Goal: Find specific fact: Find specific fact

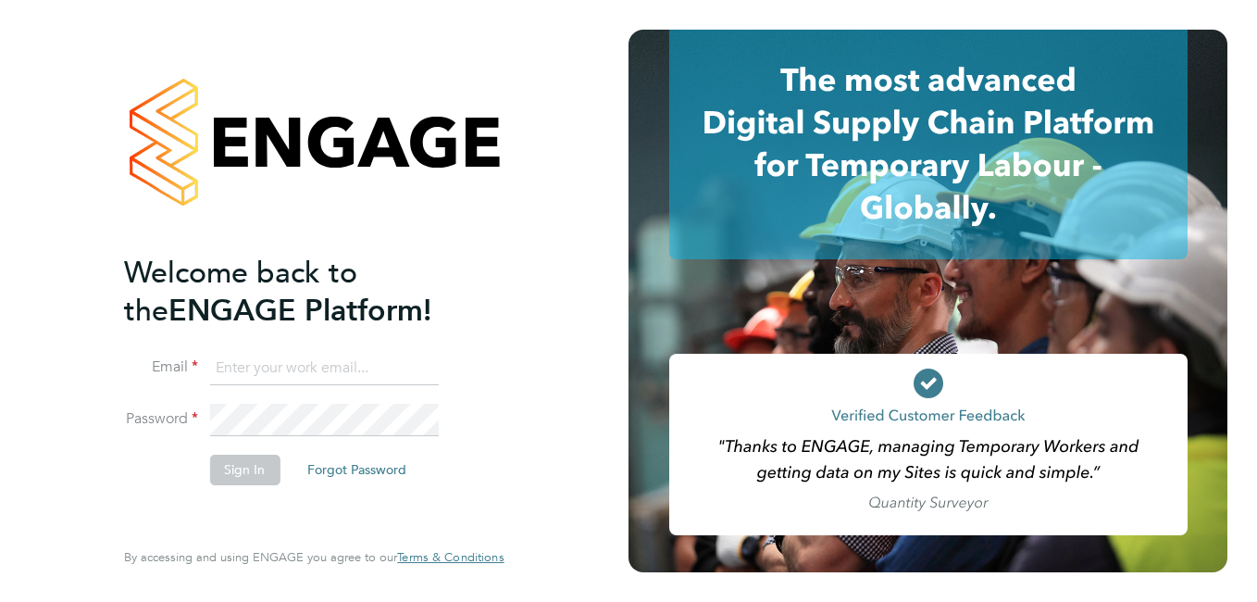
click at [326, 355] on input at bounding box center [323, 368] width 229 height 33
type input "[PERSON_NAME][EMAIL_ADDRESS][PERSON_NAME][DOMAIN_NAME]"
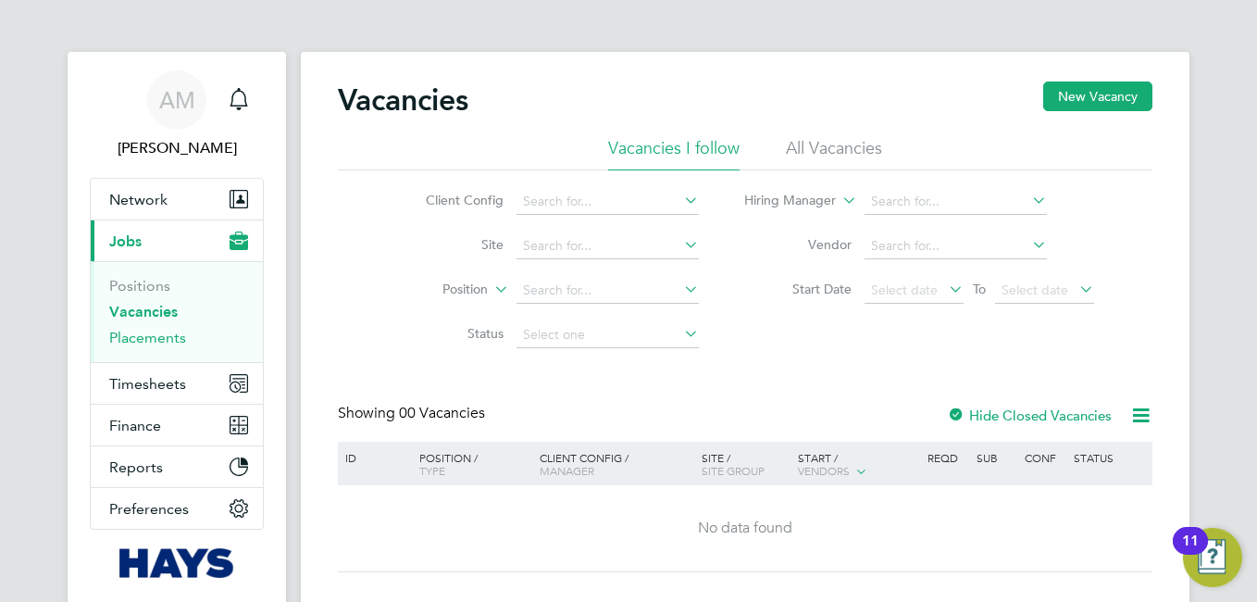
click at [155, 340] on link "Placements" at bounding box center [147, 338] width 77 height 18
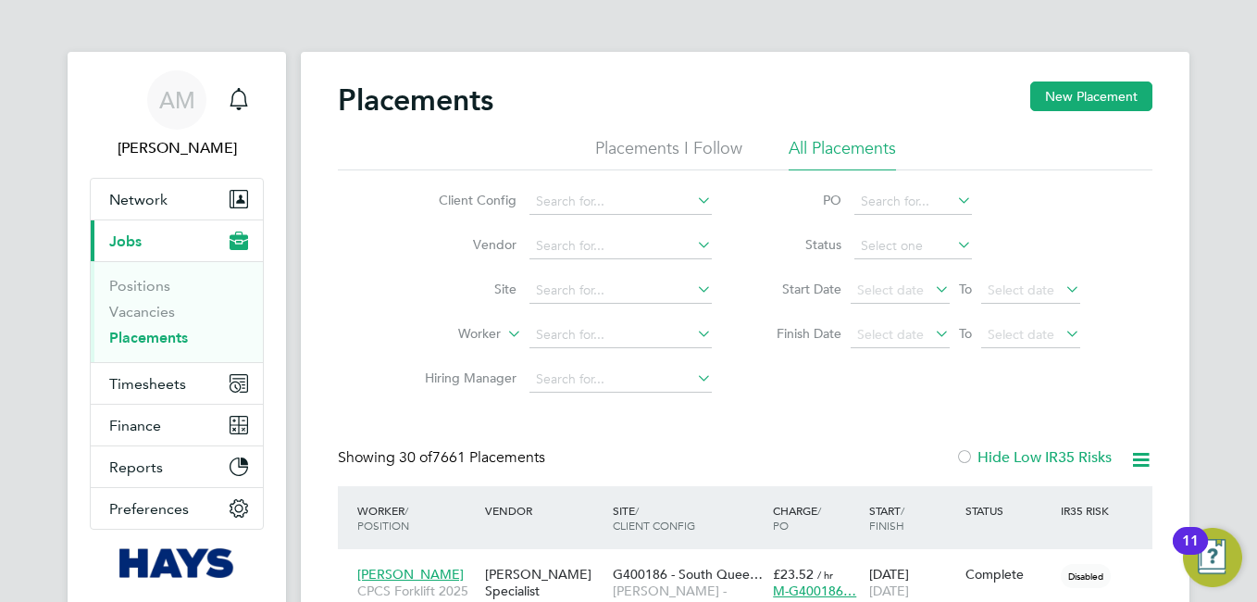
click at [931, 290] on icon at bounding box center [931, 289] width 0 height 26
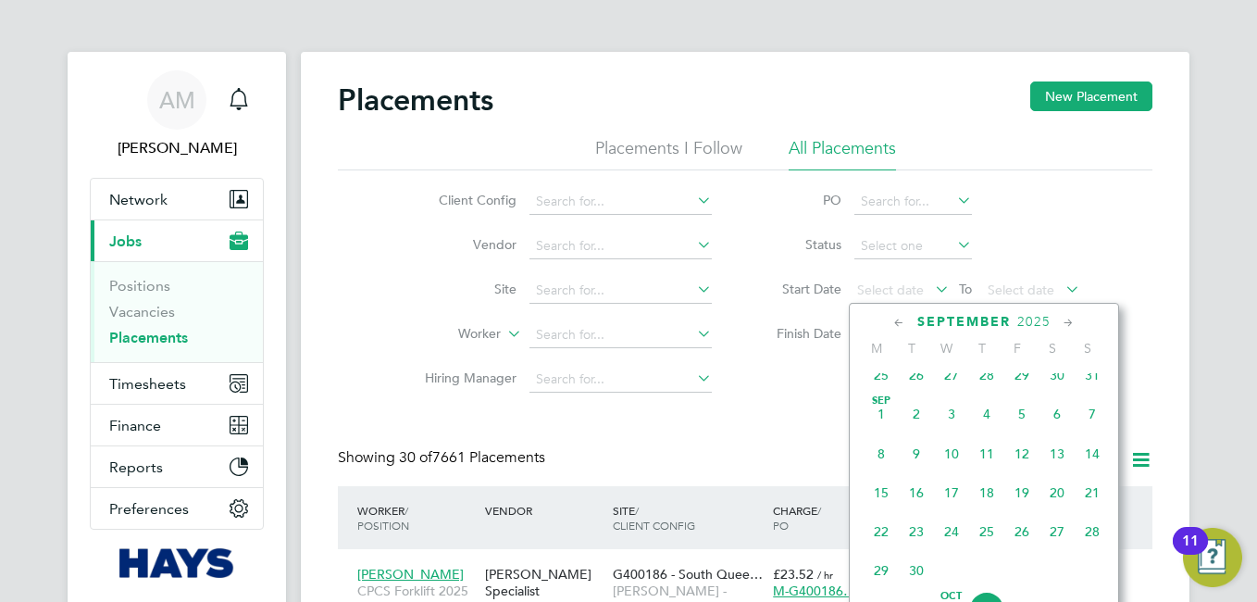
click at [873, 420] on span "Sep 1" at bounding box center [881, 413] width 35 height 35
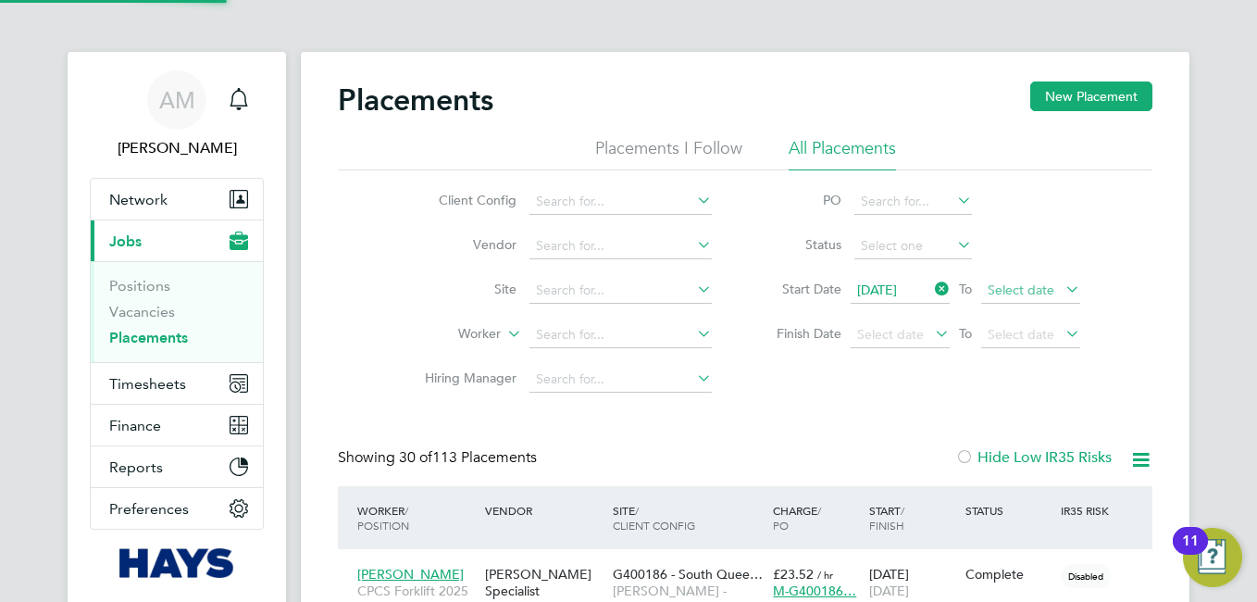
click at [1061, 289] on span "Select date" at bounding box center [1030, 291] width 99 height 25
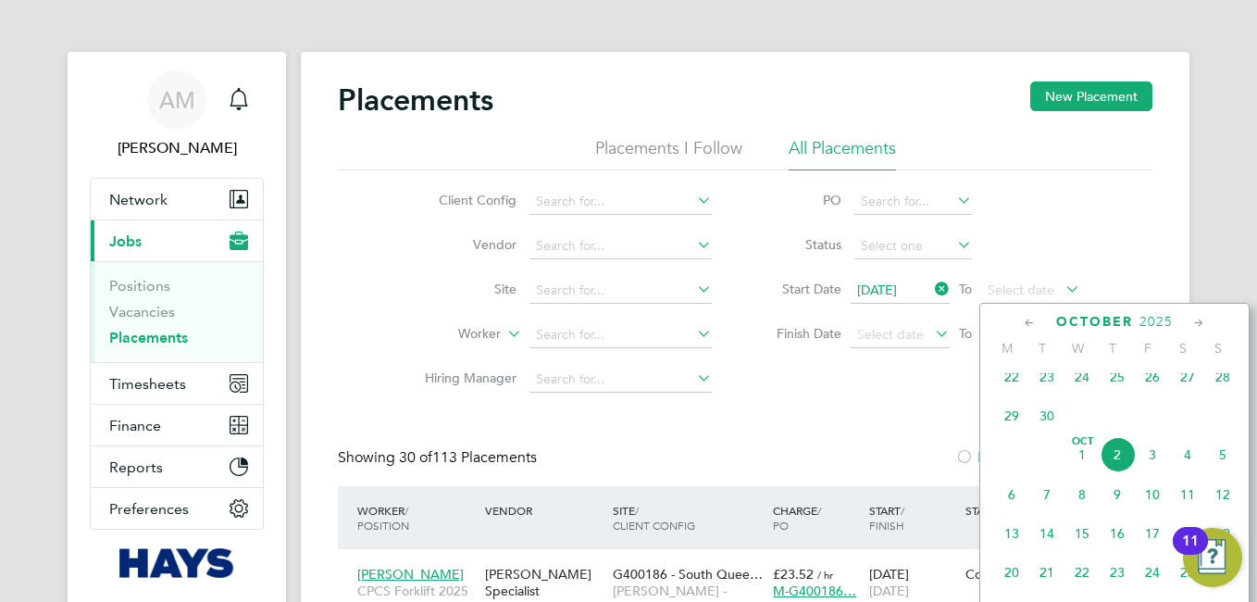
click at [1054, 425] on span "30" at bounding box center [1046, 415] width 35 height 35
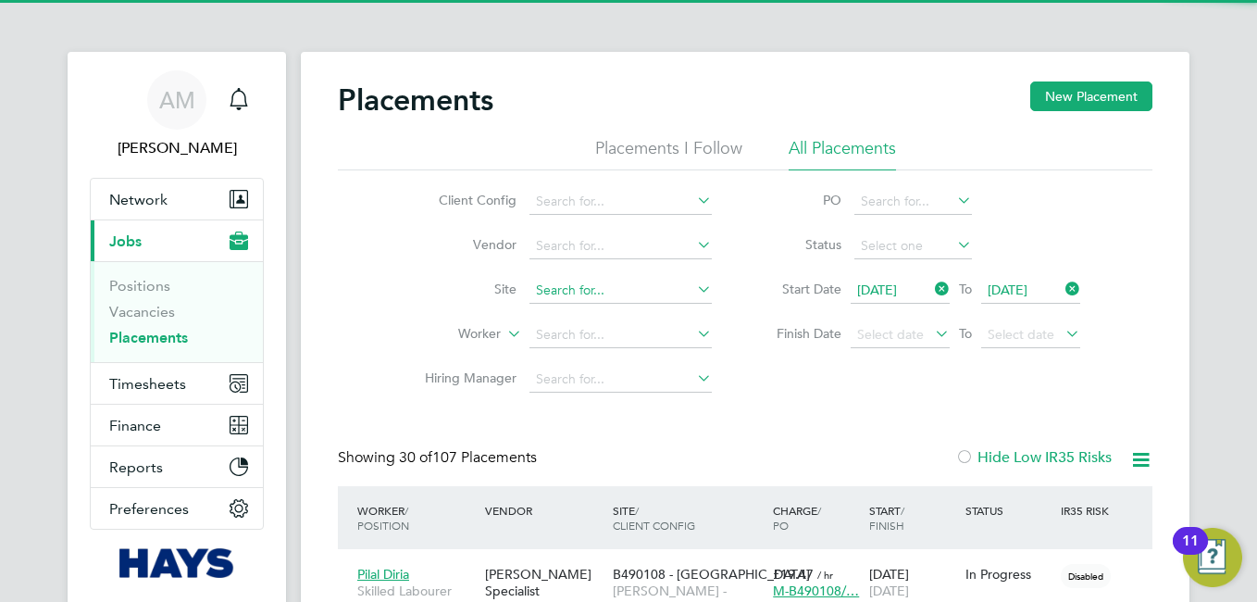
click at [616, 291] on input at bounding box center [620, 291] width 182 height 26
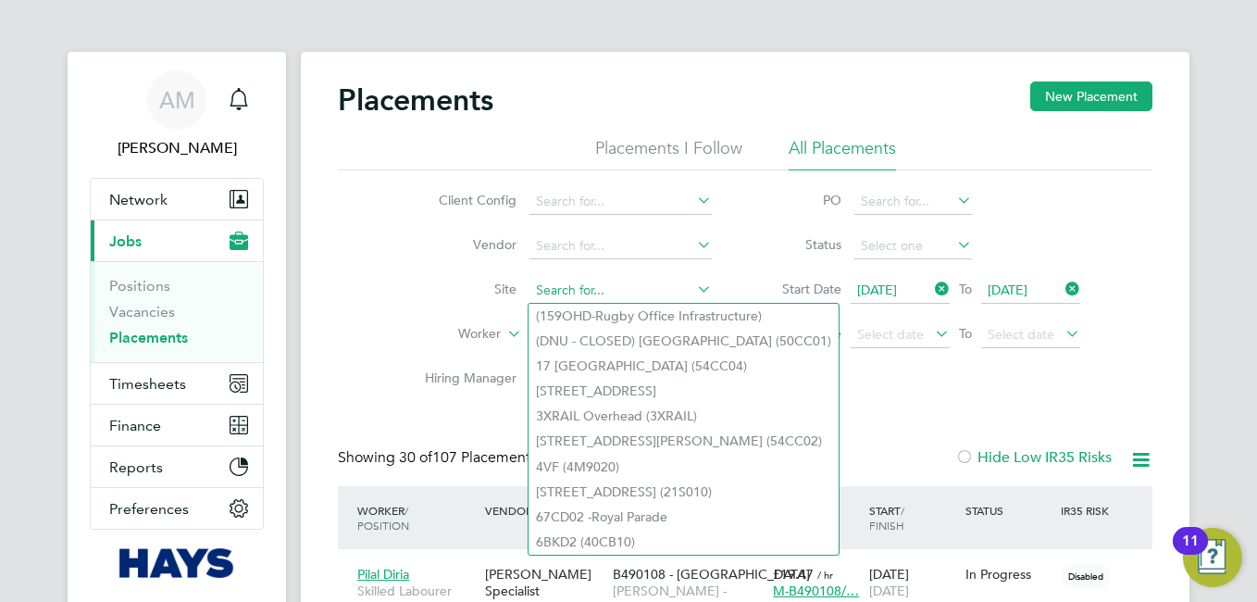
paste input "Phillip Mclatchy"
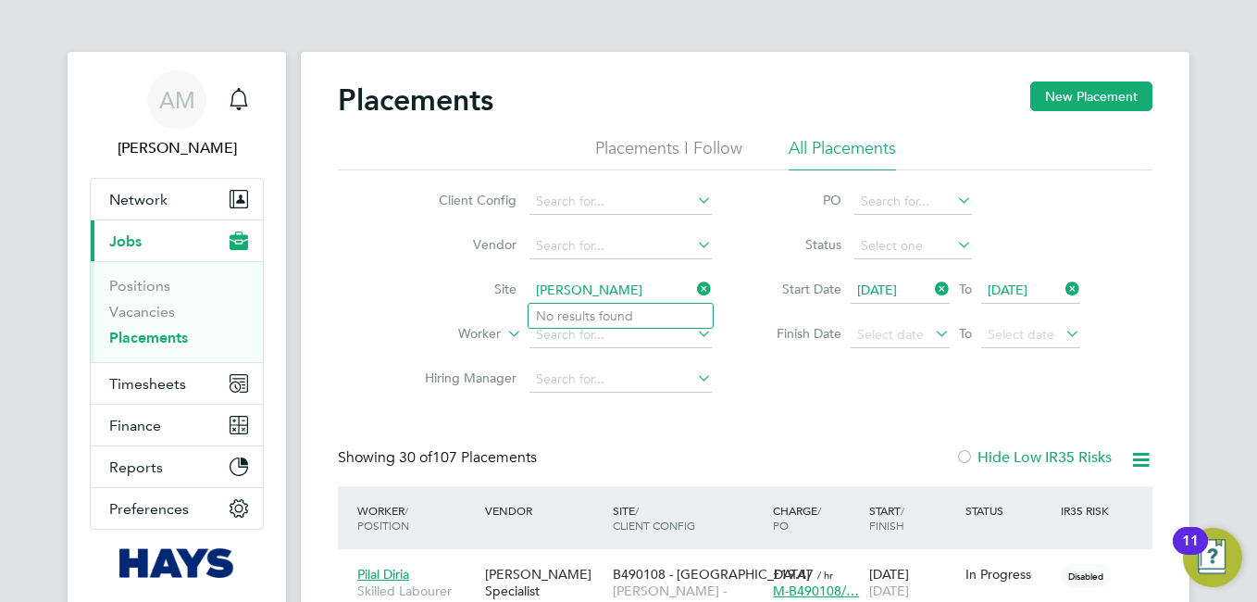
type input "Phillip Mclatchy"
click at [693, 293] on icon at bounding box center [693, 289] width 0 height 26
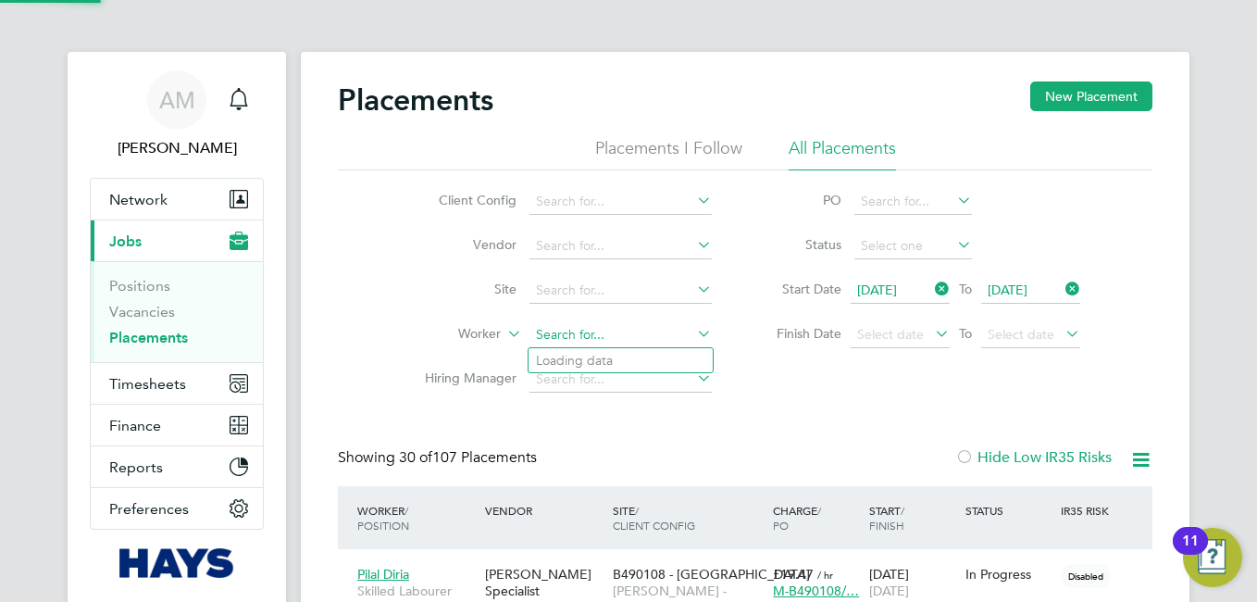
click at [570, 325] on input at bounding box center [620, 335] width 182 height 26
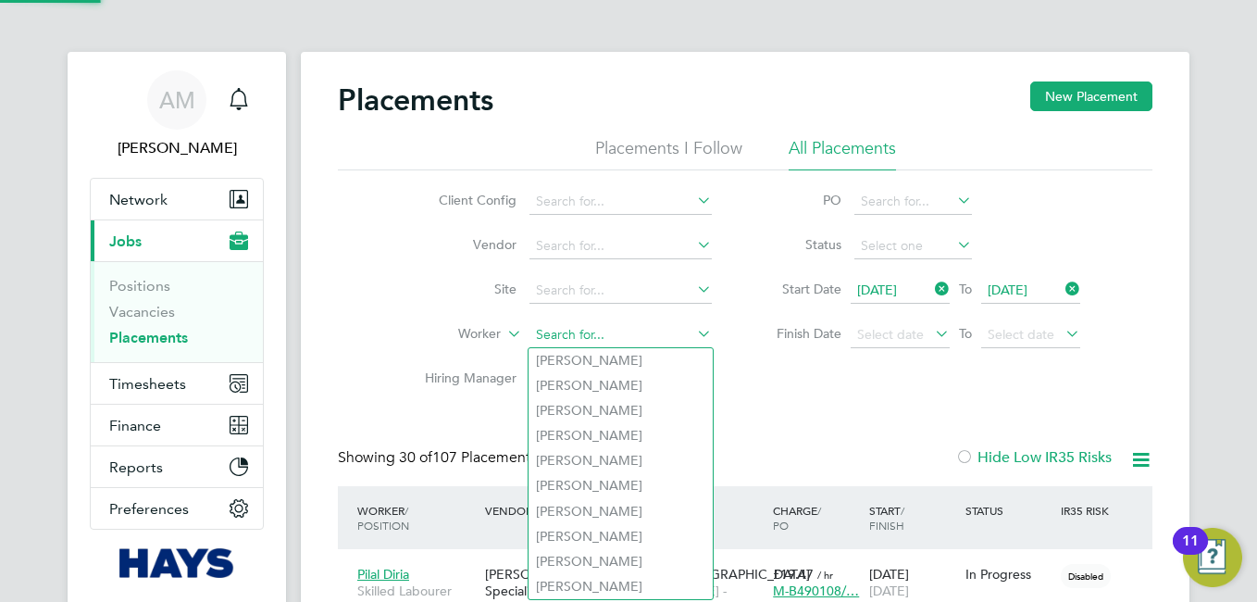
paste input "Phillip Mclatchy"
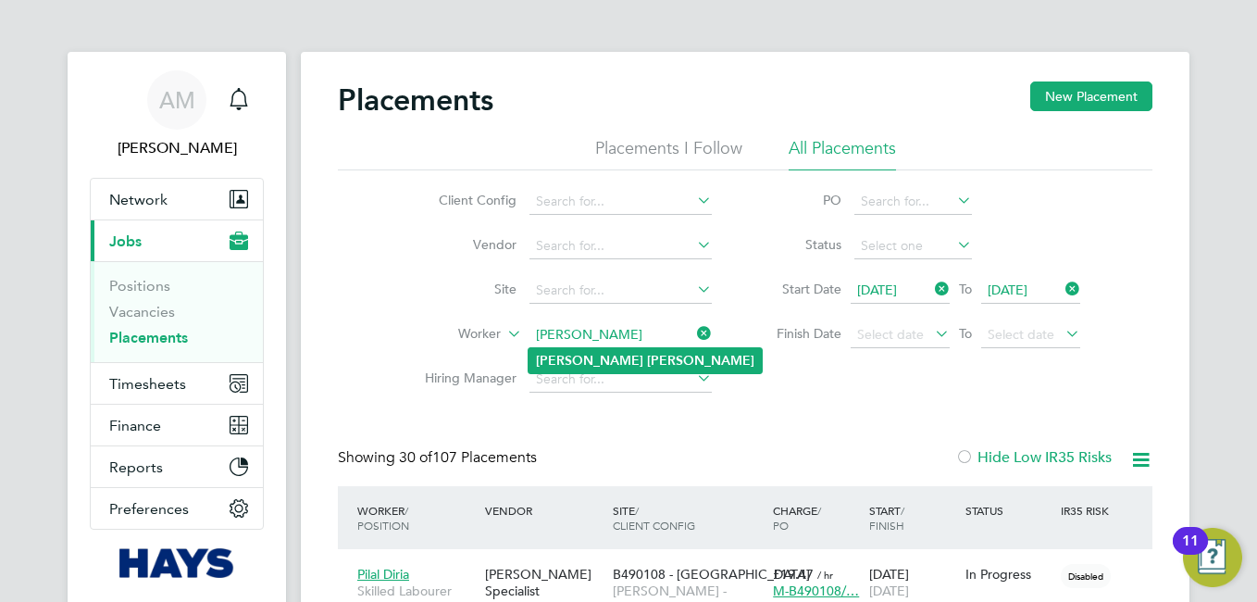
type input "Phillip Mclatchy"
click at [641, 360] on li "Phillip Mclatchy" at bounding box center [645, 360] width 233 height 25
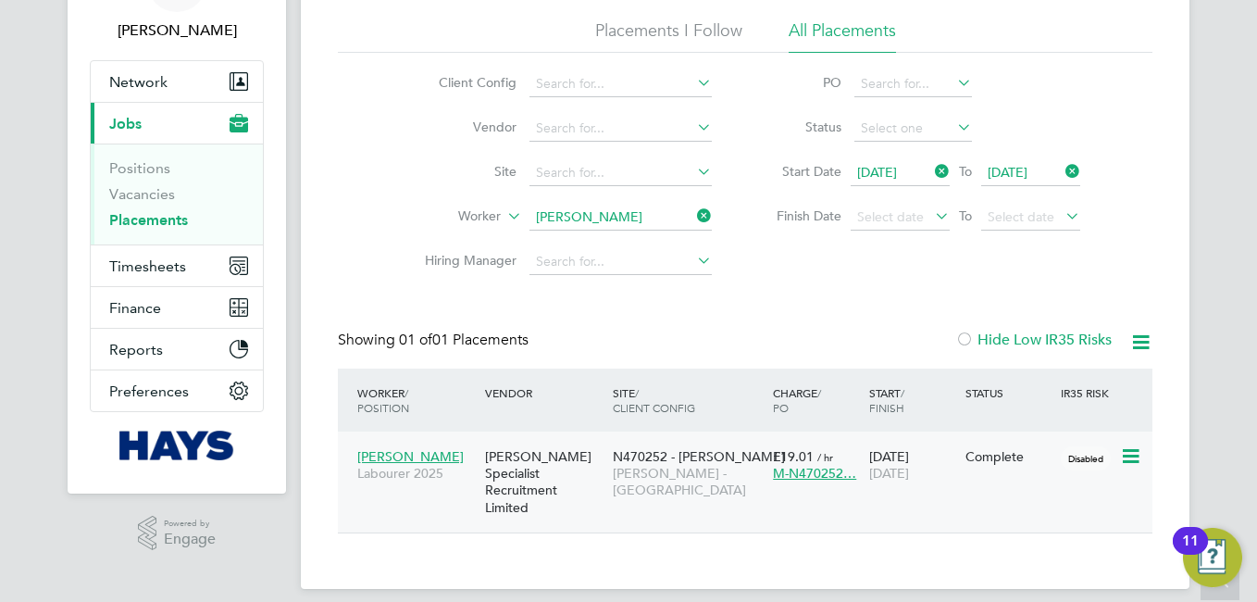
click at [407, 453] on span "Phillip Mclatchy" at bounding box center [410, 456] width 106 height 17
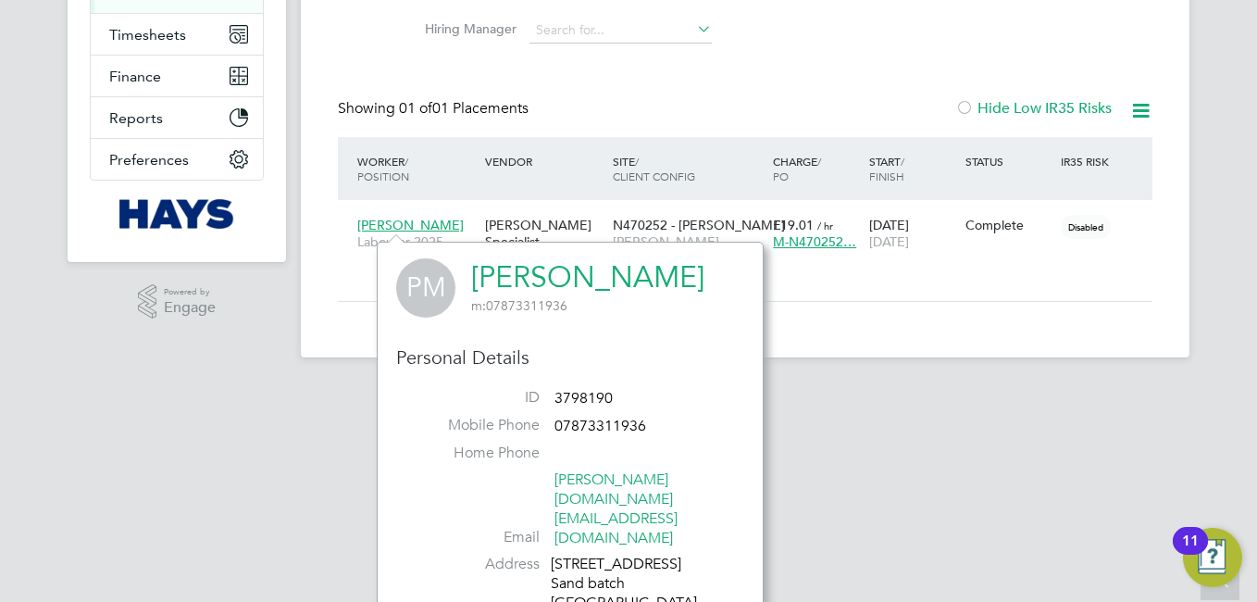
click at [578, 395] on span "3798190" at bounding box center [583, 398] width 58 height 19
copy ul "3798190 Mobile Phone"
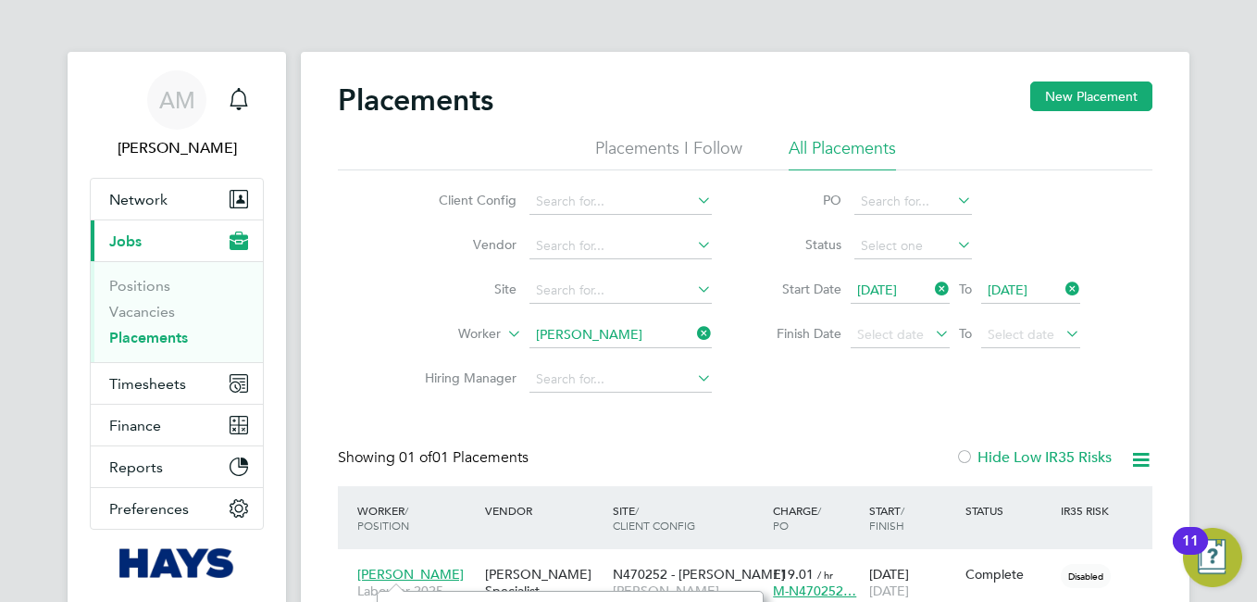
click at [693, 333] on icon at bounding box center [693, 333] width 0 height 26
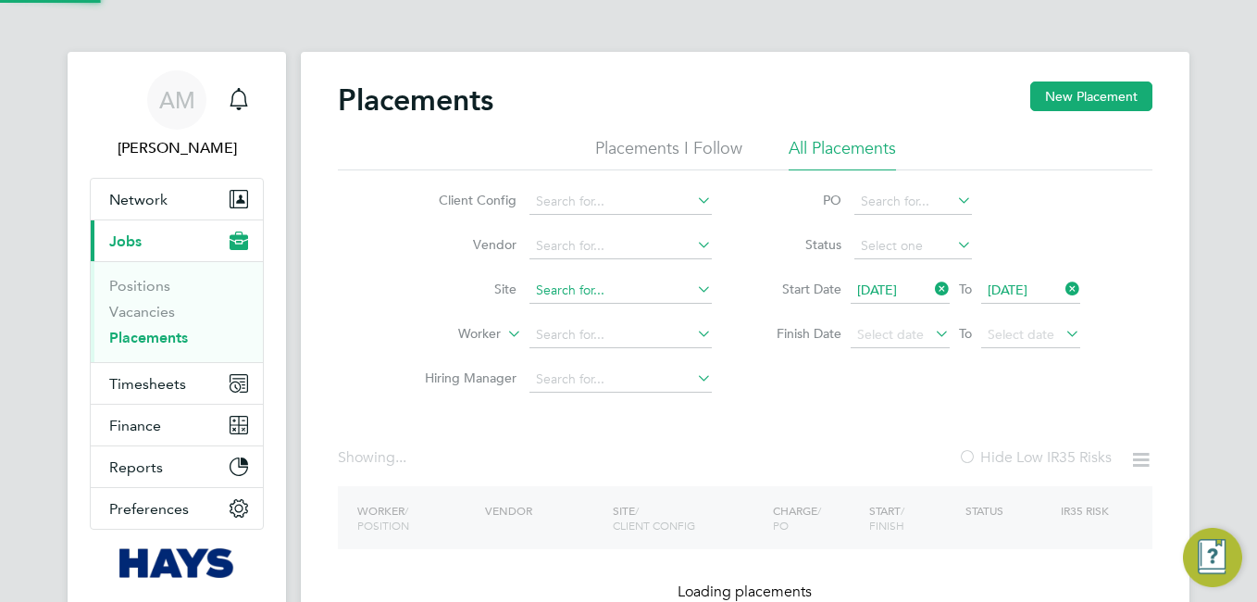
click at [597, 289] on input at bounding box center [620, 291] width 182 height 26
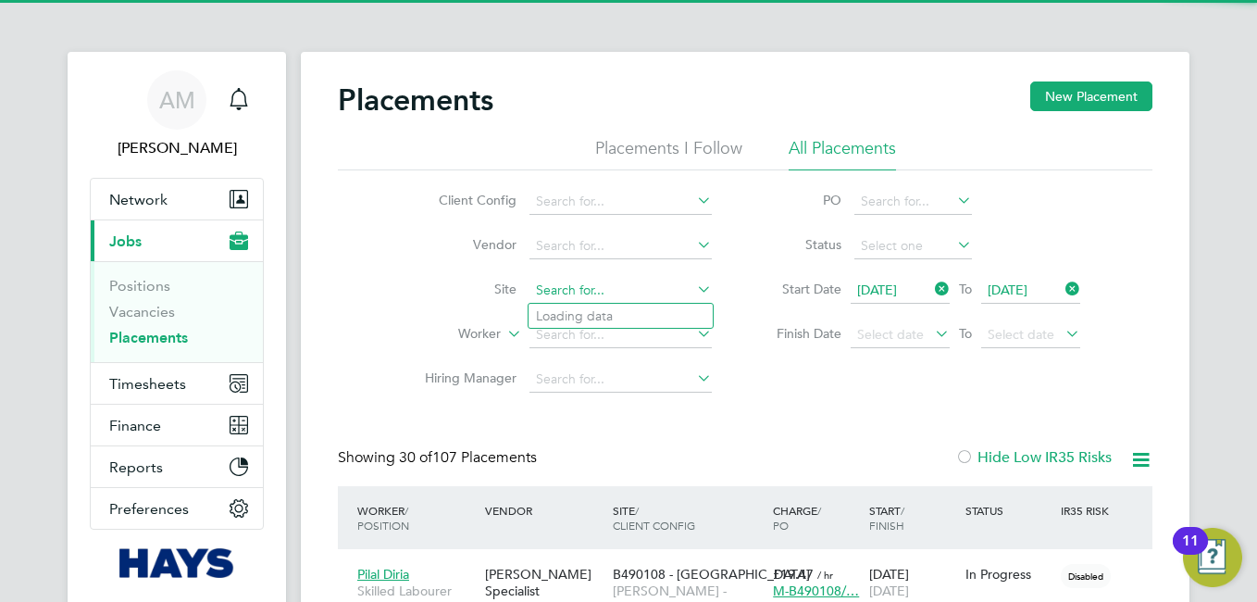
scroll to position [69, 161]
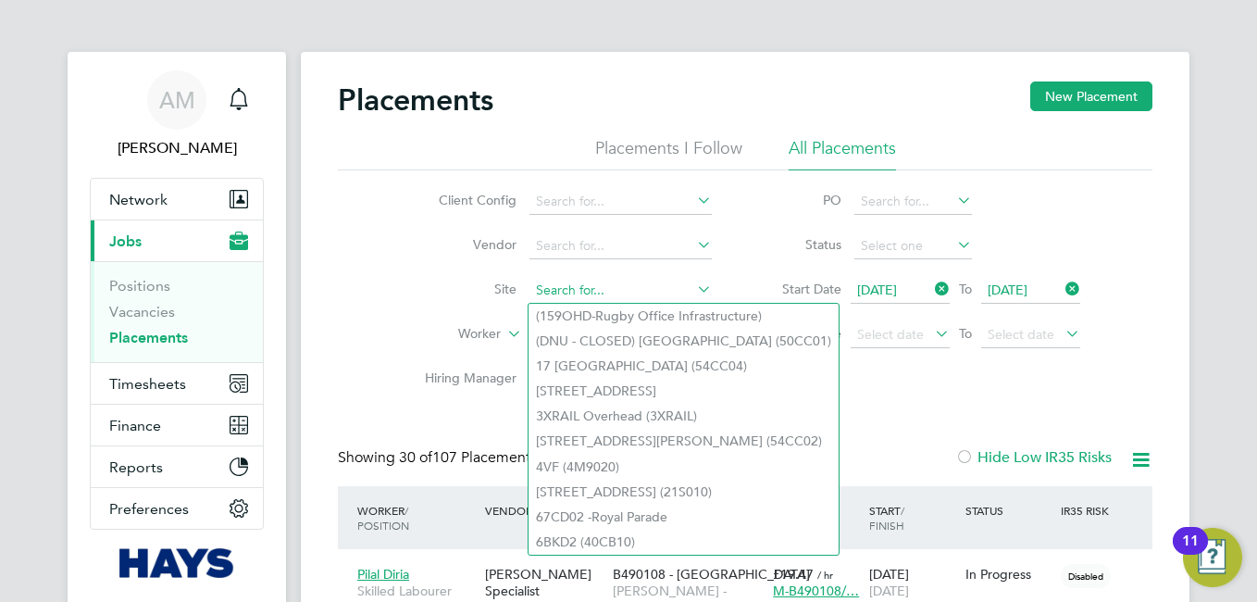
paste input "South Queensway"
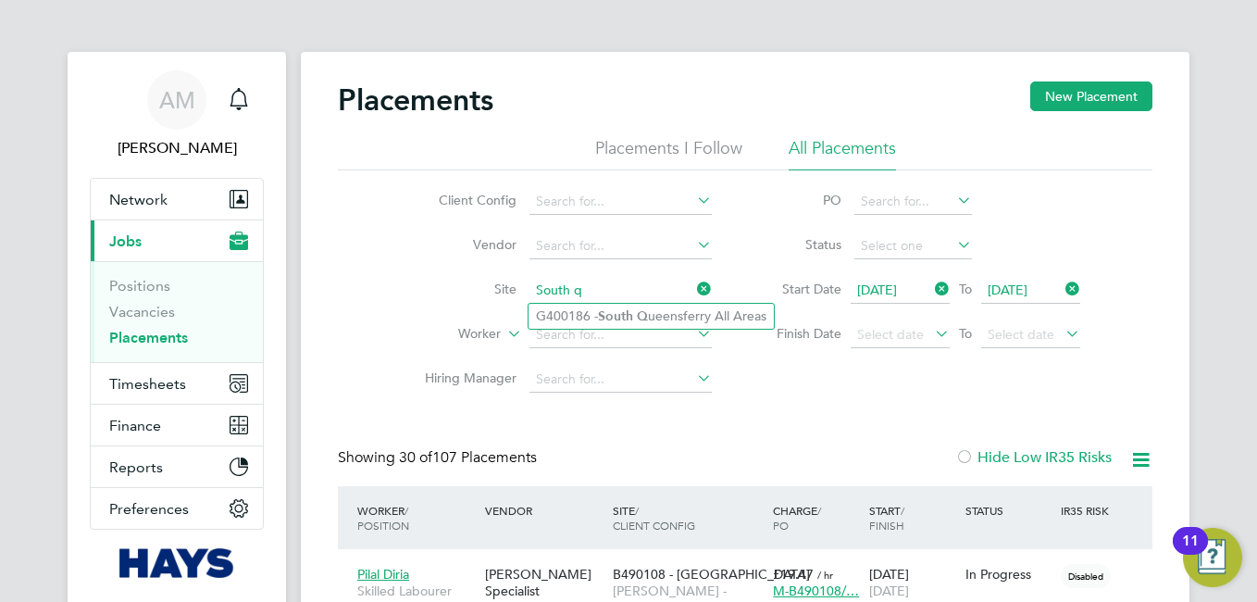
type input "South q"
click at [835, 383] on div "Client Config Vendor Site South q Worker Hiring Manager PO Status Start Date 01…" at bounding box center [745, 285] width 815 height 231
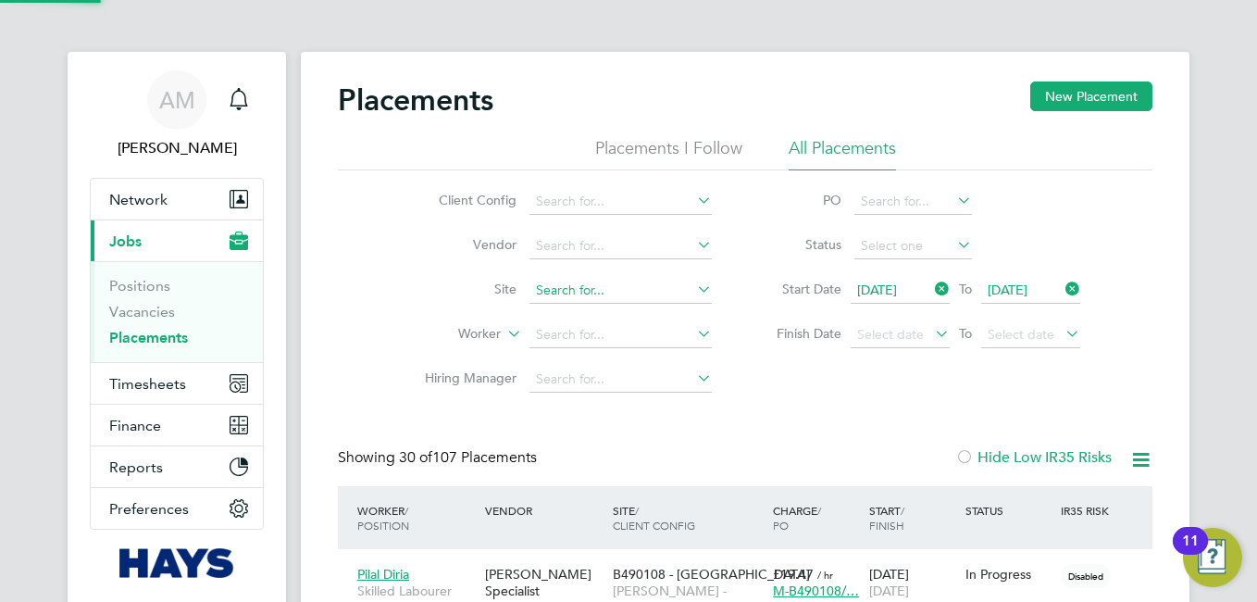
click at [571, 294] on input at bounding box center [620, 291] width 182 height 26
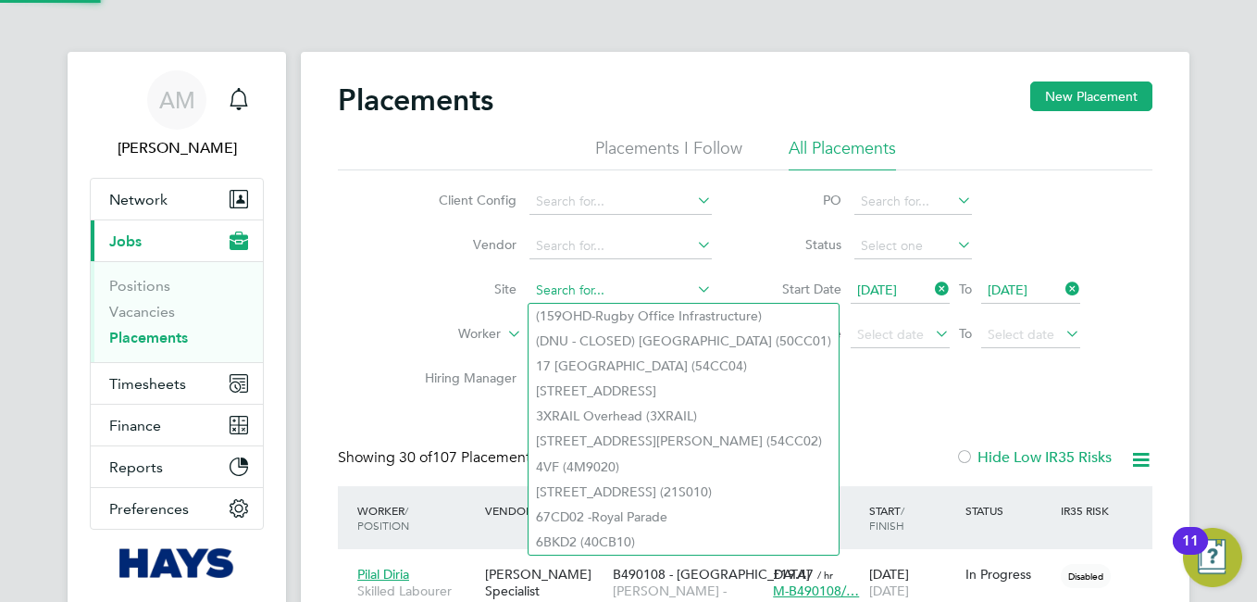
paste input "South Queensway"
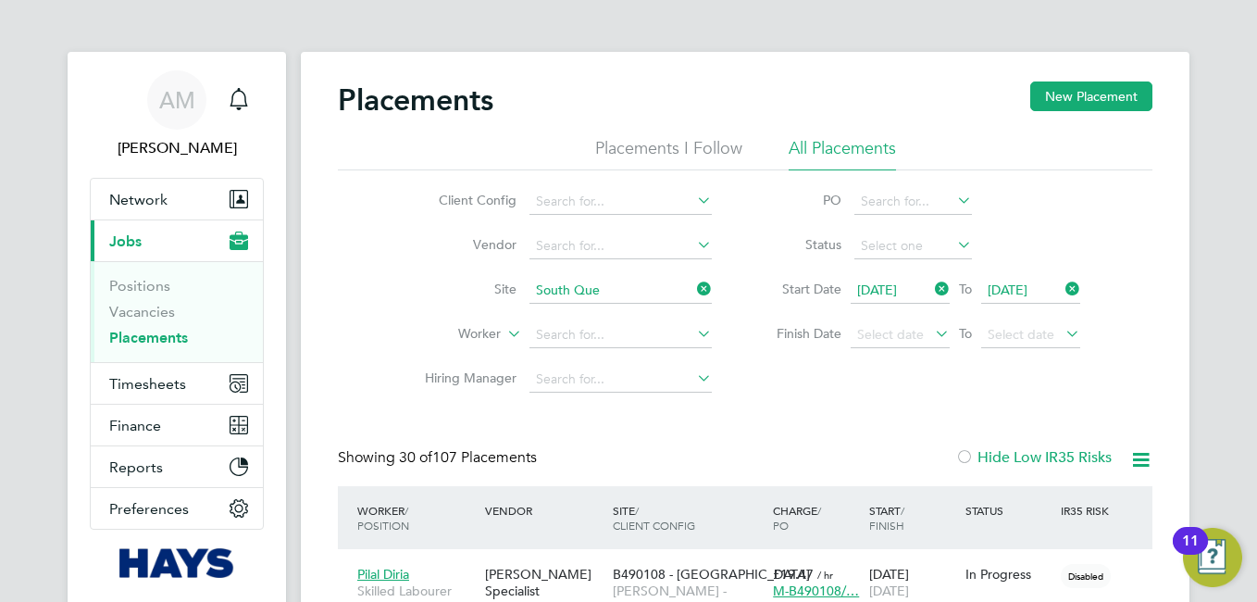
click at [734, 317] on li "G400186 - South Que ensferry All Areas" at bounding box center [651, 316] width 245 height 25
type input "G400186 - [GEOGRAPHIC_DATA] All Areas"
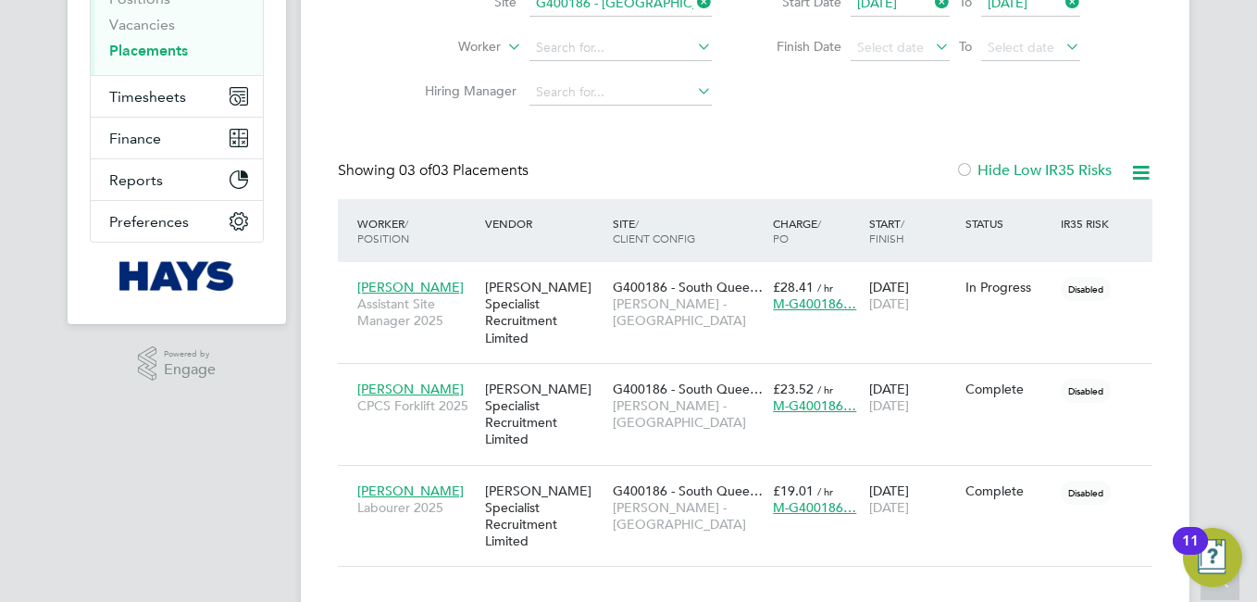
click at [1143, 164] on icon at bounding box center [1140, 172] width 23 height 23
click at [1014, 221] on li "Download Placements Report" at bounding box center [1050, 217] width 197 height 26
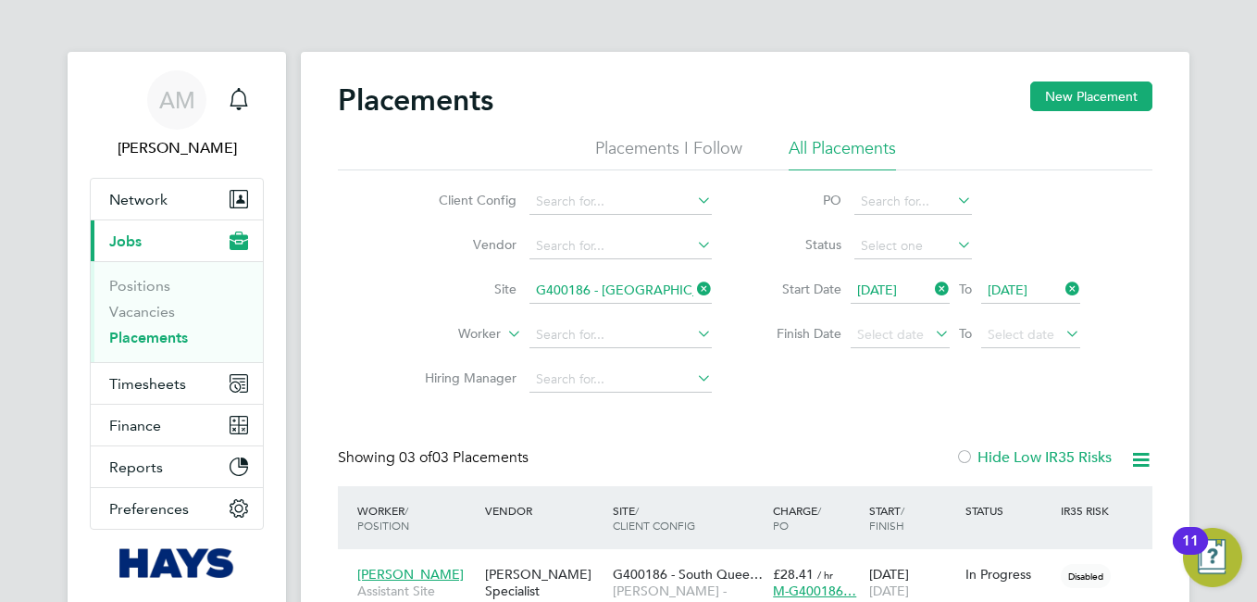
click at [693, 289] on icon at bounding box center [693, 289] width 0 height 26
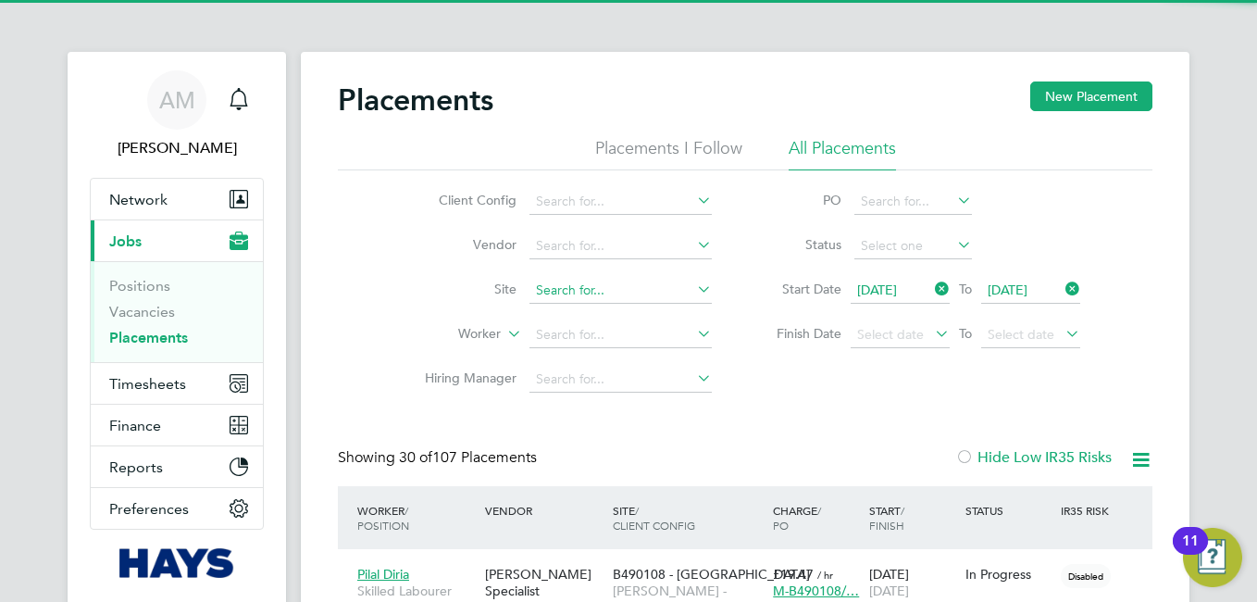
scroll to position [69, 161]
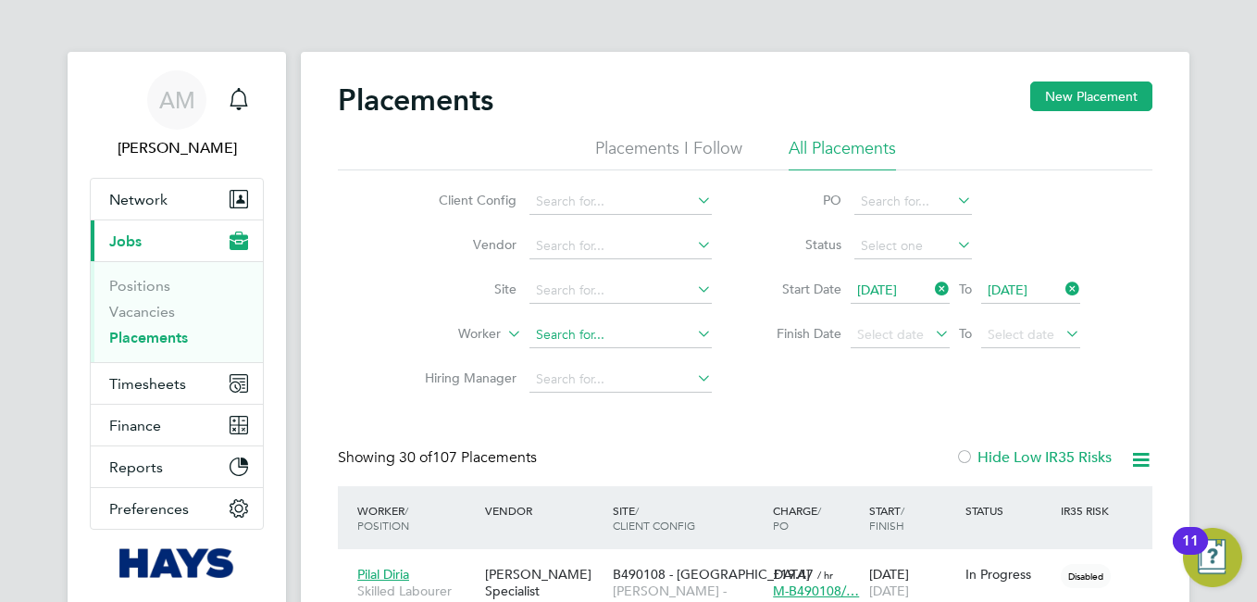
click at [662, 330] on input at bounding box center [620, 335] width 182 height 26
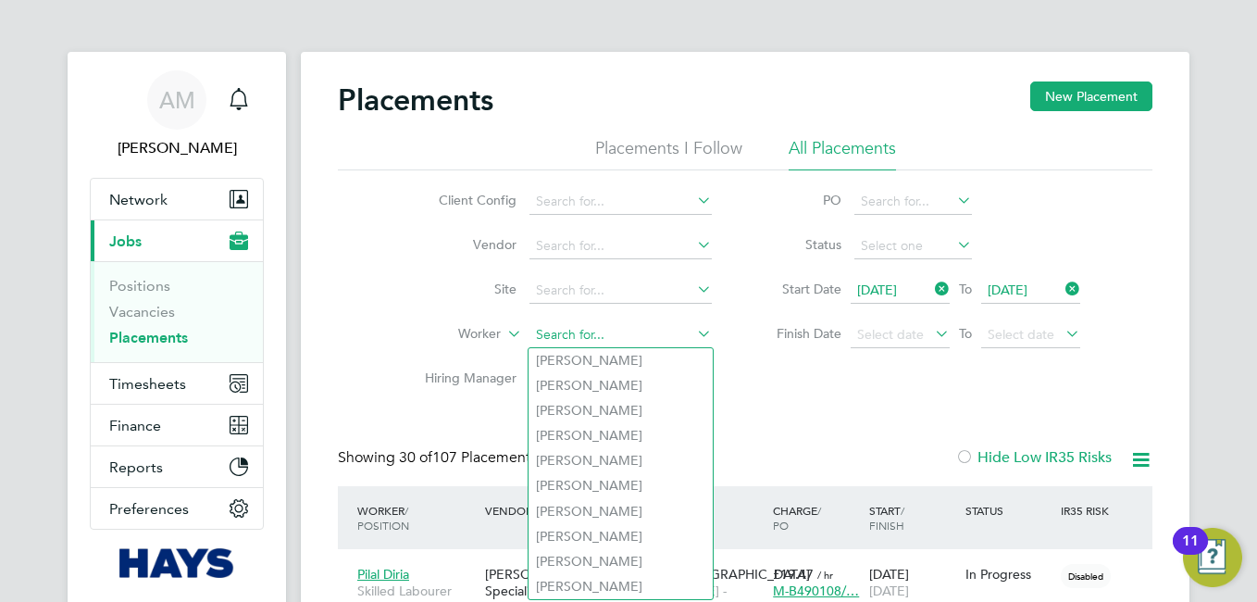
paste input "David Anderson"
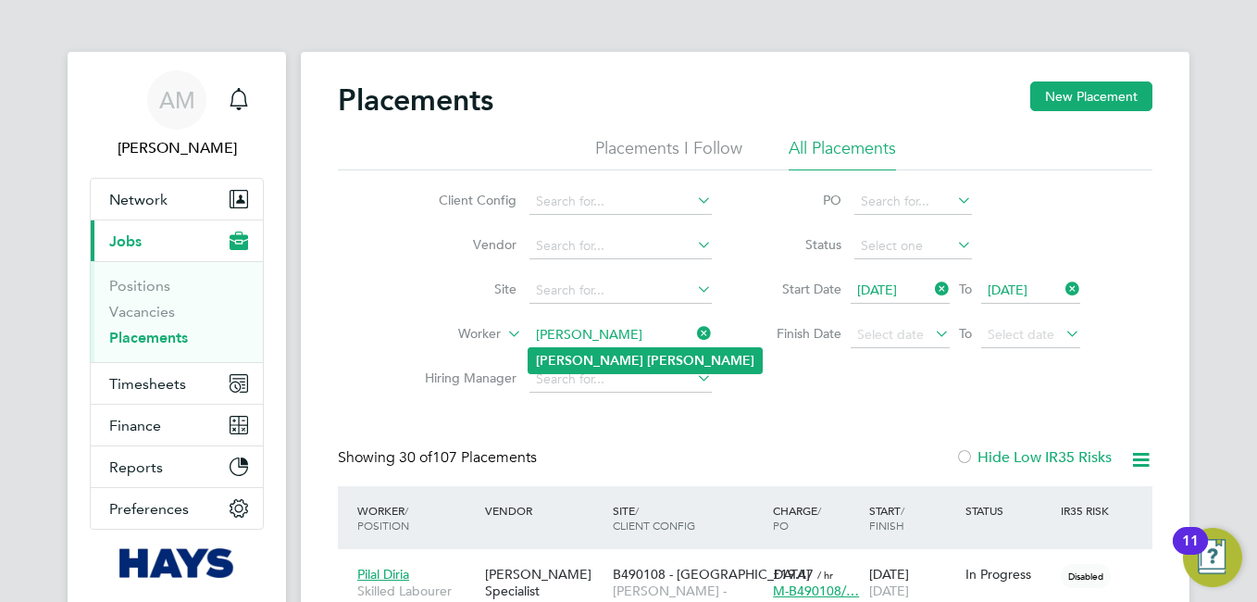
type input "David Anderson"
click at [647, 364] on b "Anderson" at bounding box center [700, 361] width 107 height 16
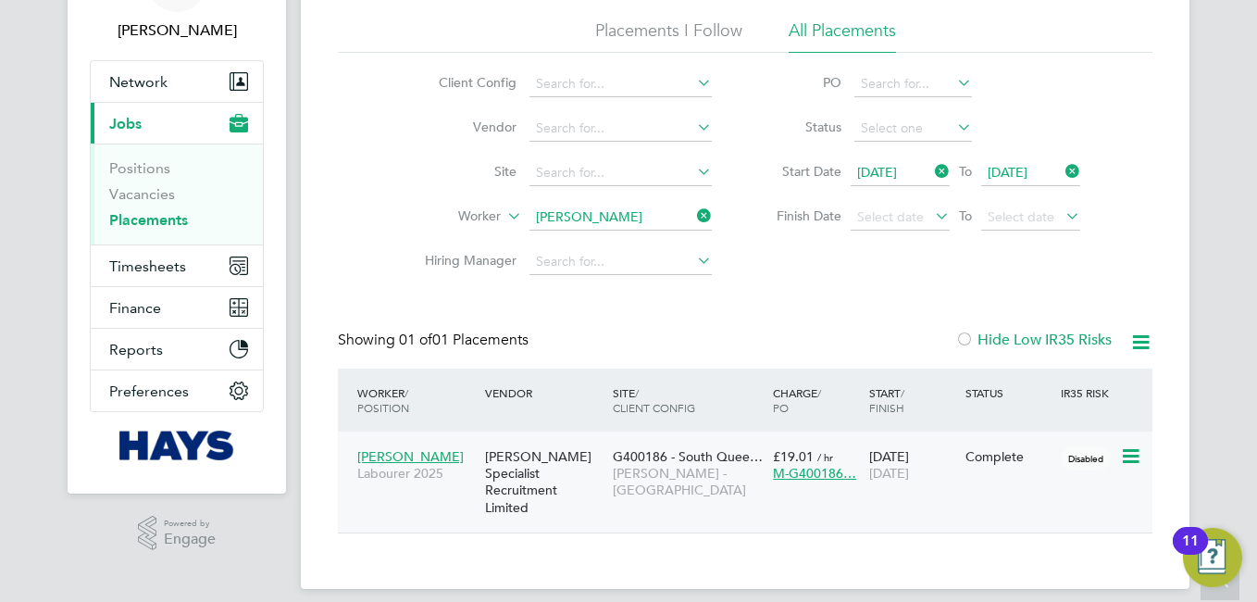
click at [429, 454] on span "David Anderson" at bounding box center [410, 456] width 106 height 17
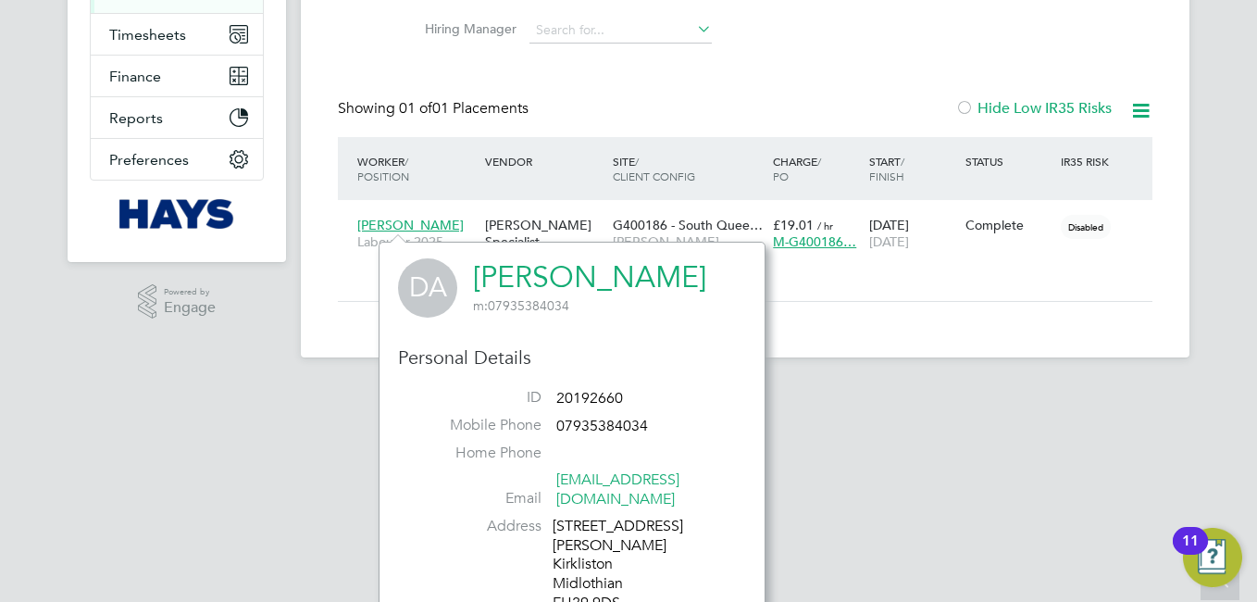
click at [600, 394] on span "20192660" at bounding box center [589, 398] width 67 height 19
copy ul "20192660 Mobile Phone"
drag, startPoint x: 899, startPoint y: 482, endPoint x: 950, endPoint y: 279, distance: 209.9
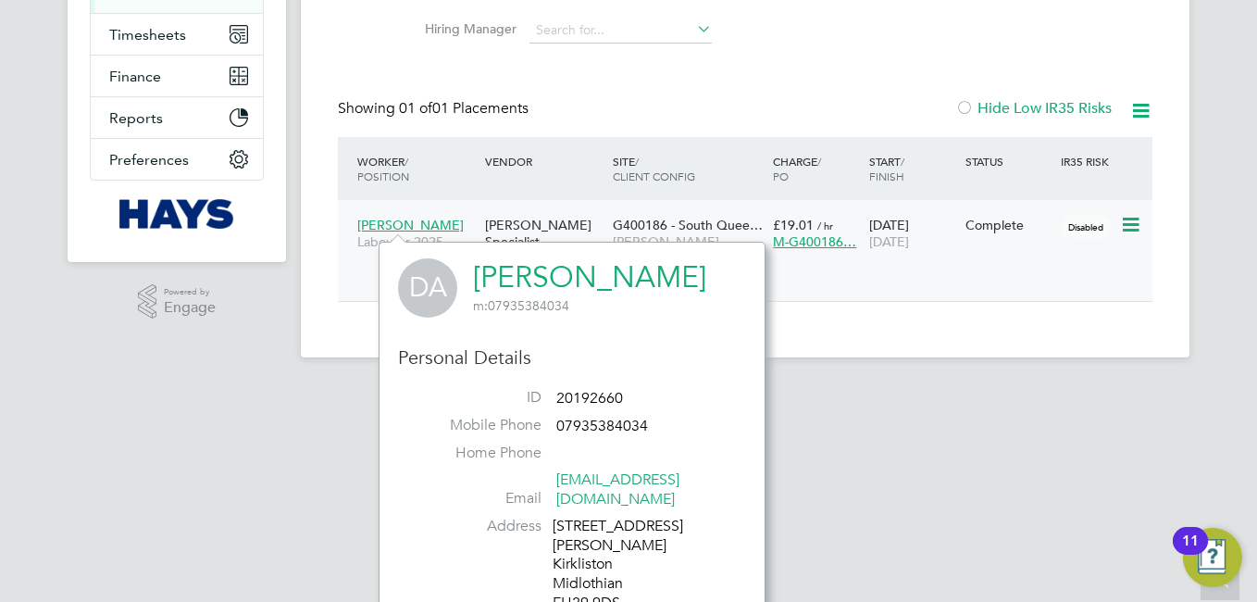
click at [937, 308] on html "AM Anuja Mishra Notifications Applications: Network Team Members Businesses Sit…" at bounding box center [628, 19] width 1257 height 736
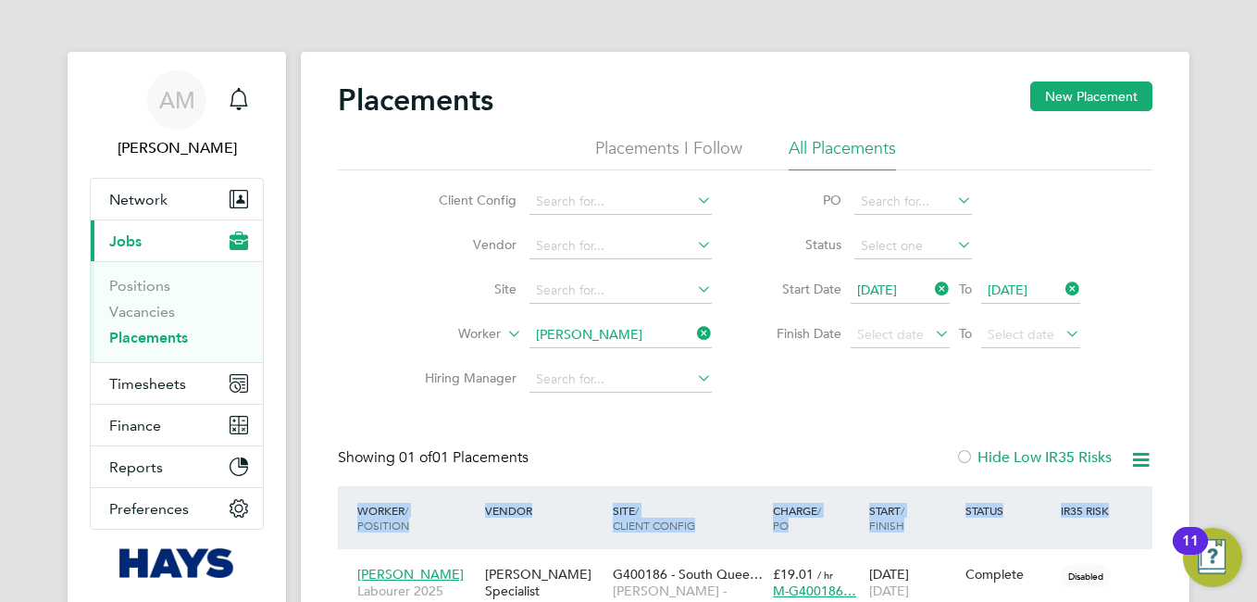
click at [693, 332] on icon at bounding box center [693, 333] width 0 height 26
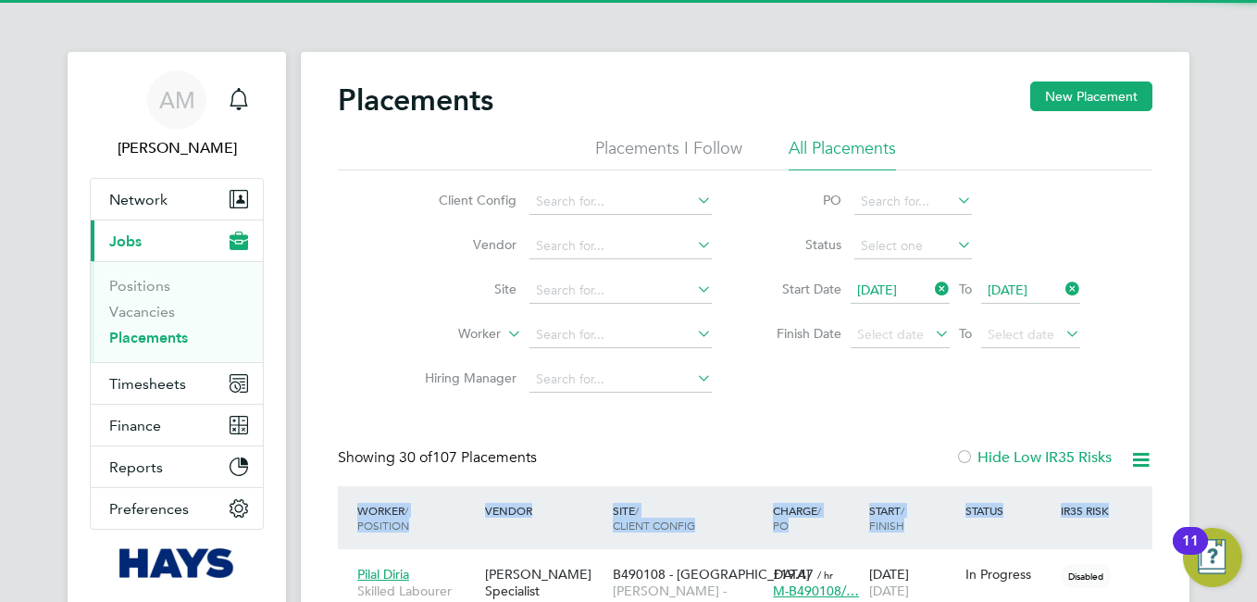
scroll to position [69, 161]
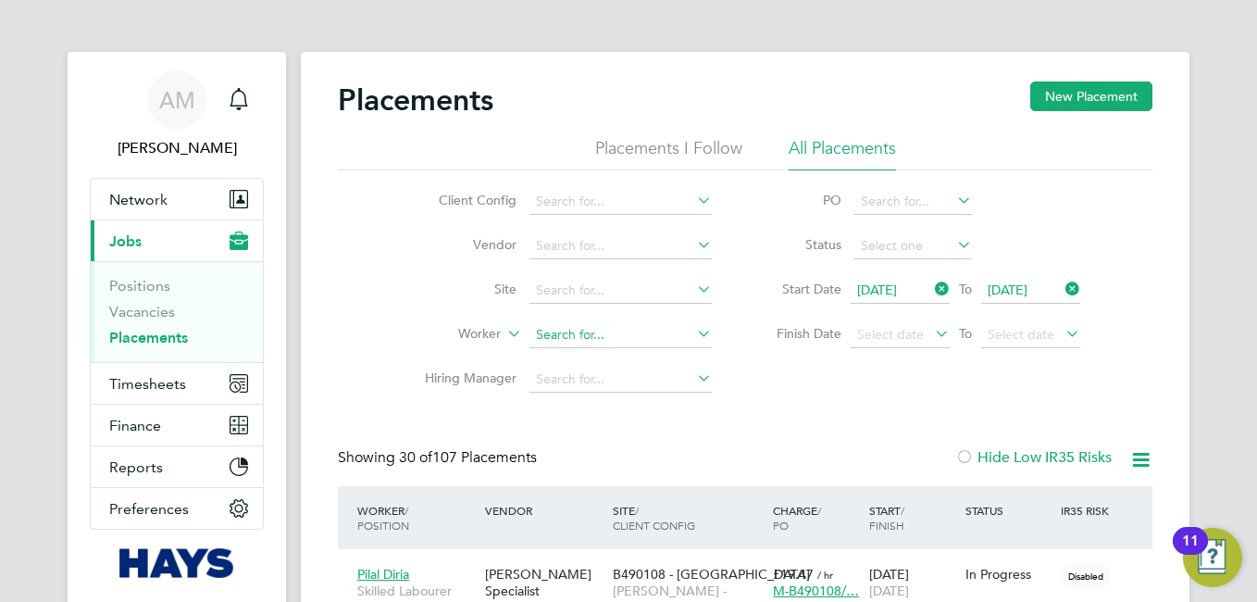
click at [579, 337] on input at bounding box center [620, 335] width 182 height 26
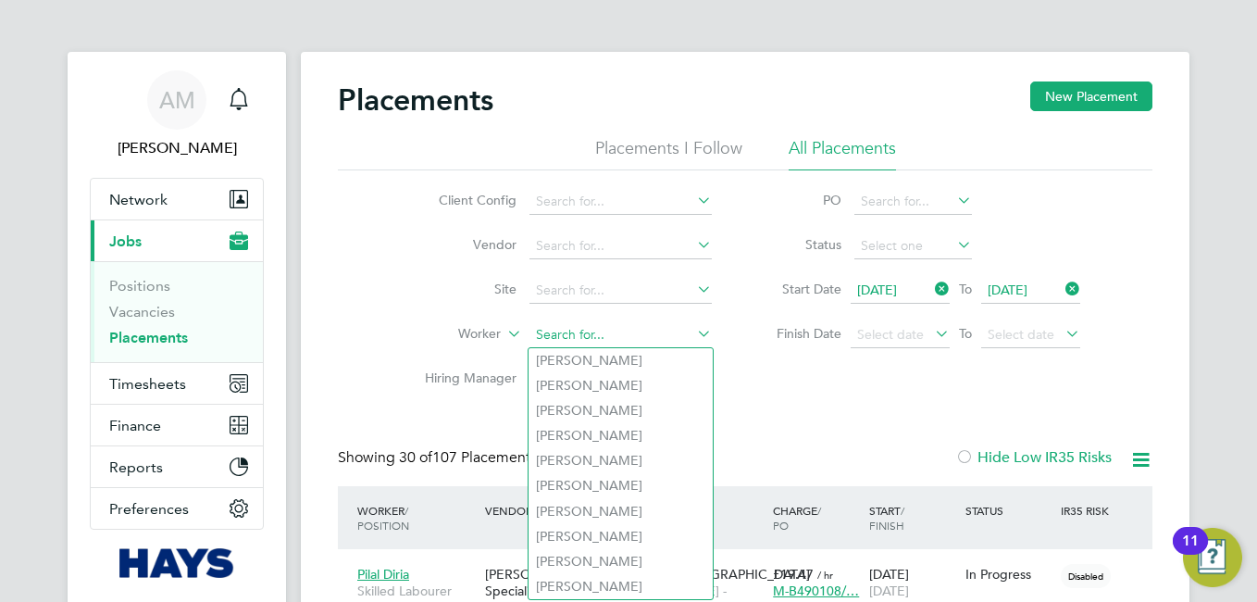
paste input "Edward Wallace"
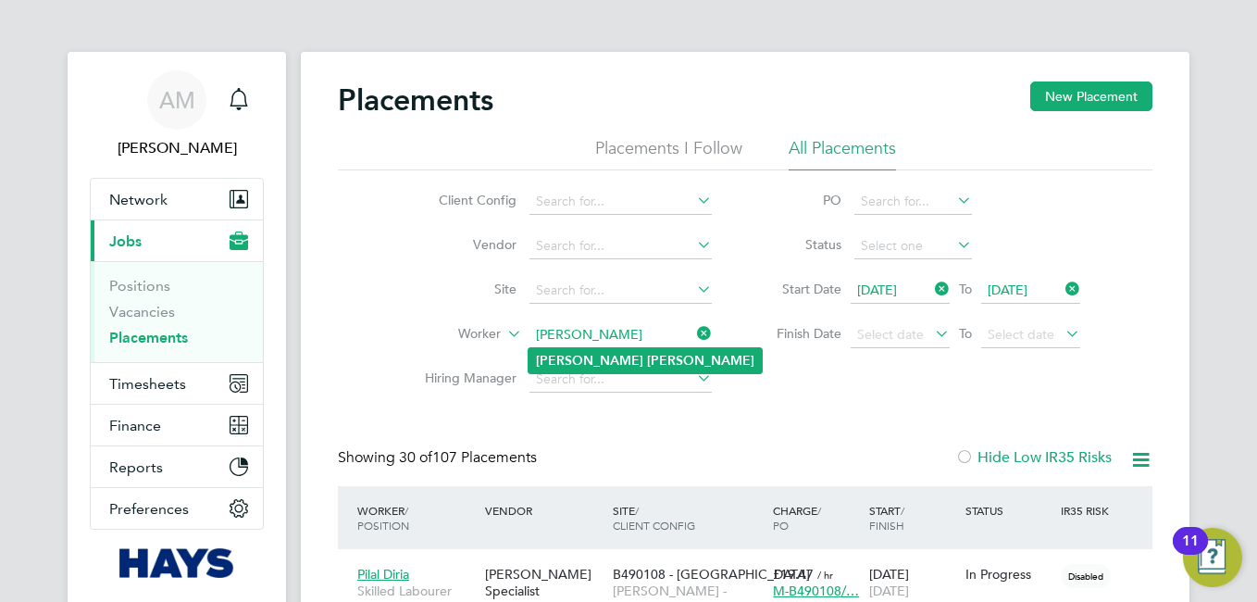
type input "Edward Wallace"
click at [642, 357] on li "Edward Wallace" at bounding box center [645, 360] width 233 height 25
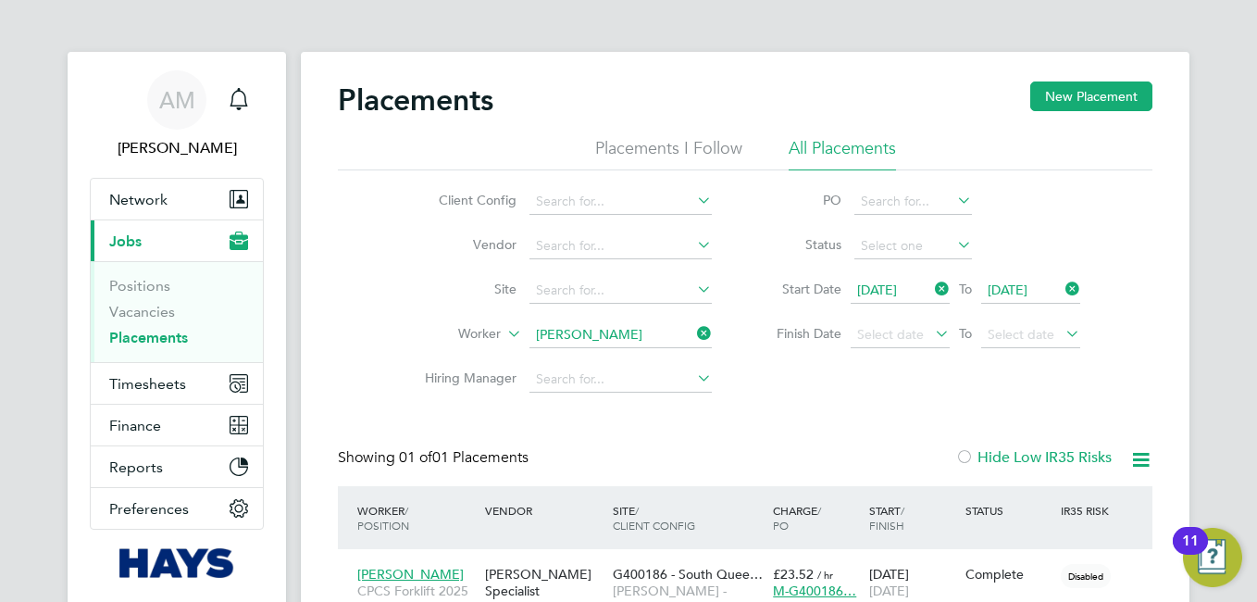
scroll to position [118, 0]
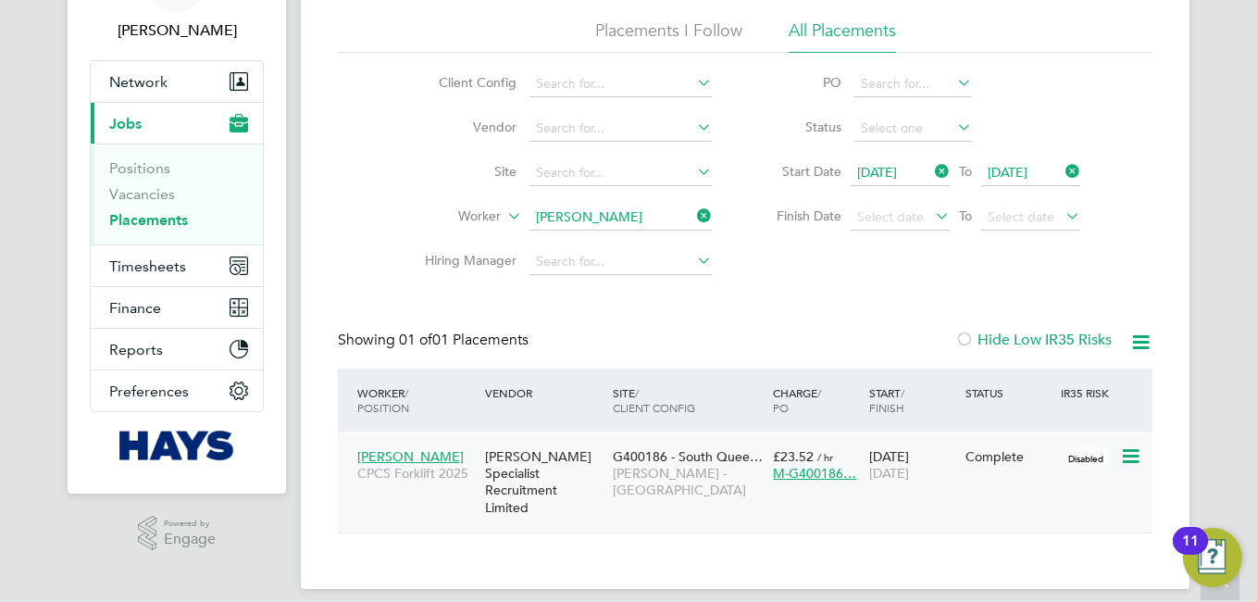
click at [391, 462] on span "Edward Wallace" at bounding box center [410, 456] width 106 height 17
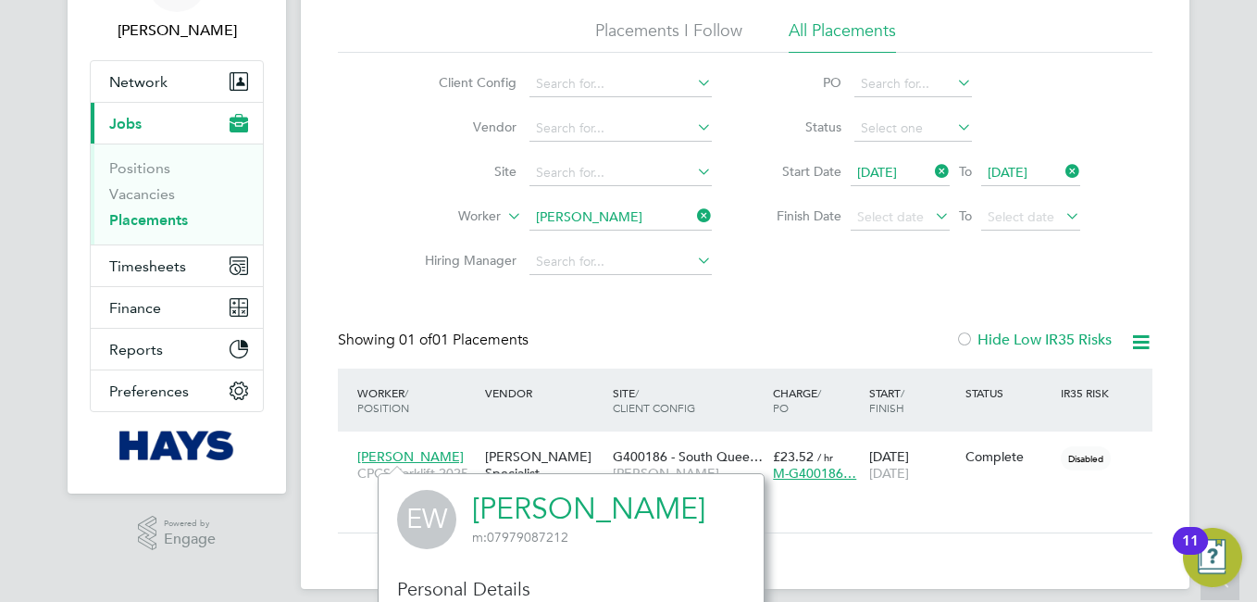
scroll to position [349, 0]
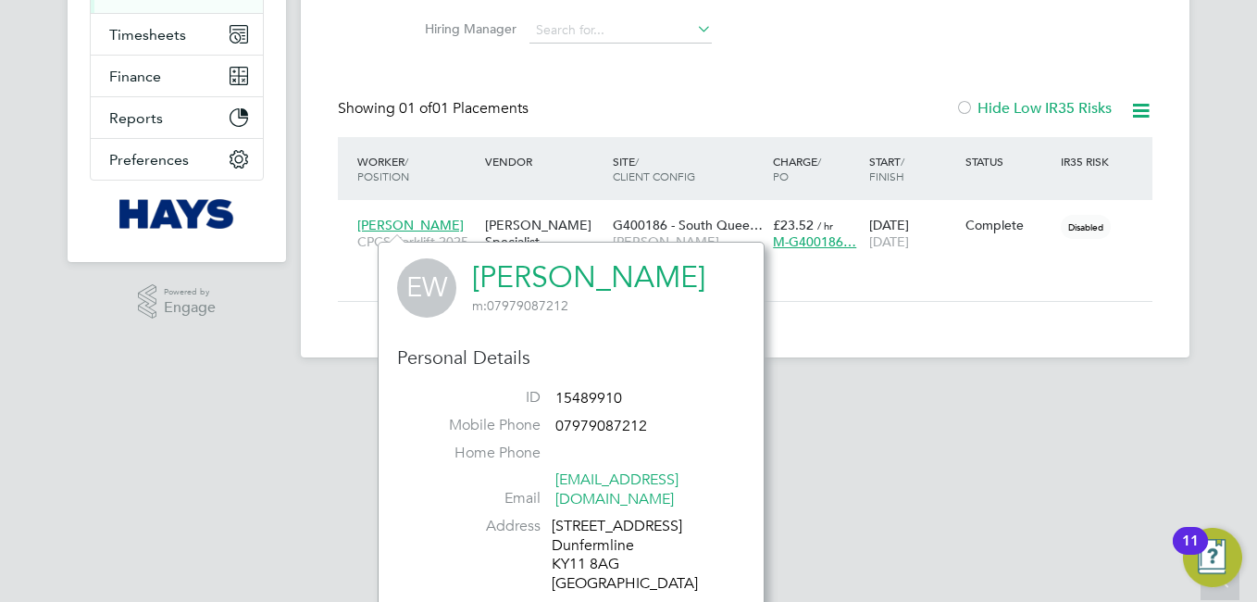
click at [594, 391] on span "15489910" at bounding box center [588, 398] width 67 height 19
copy ul "15489910 Mobile Phone"
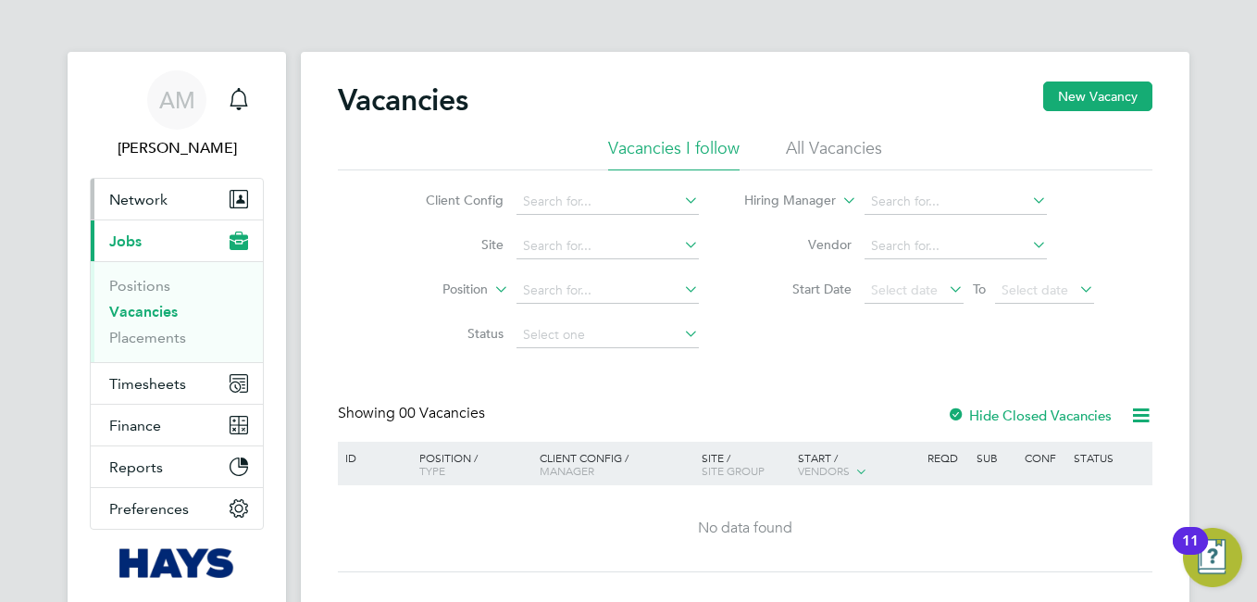
click at [153, 205] on span "Network" at bounding box center [138, 200] width 58 height 18
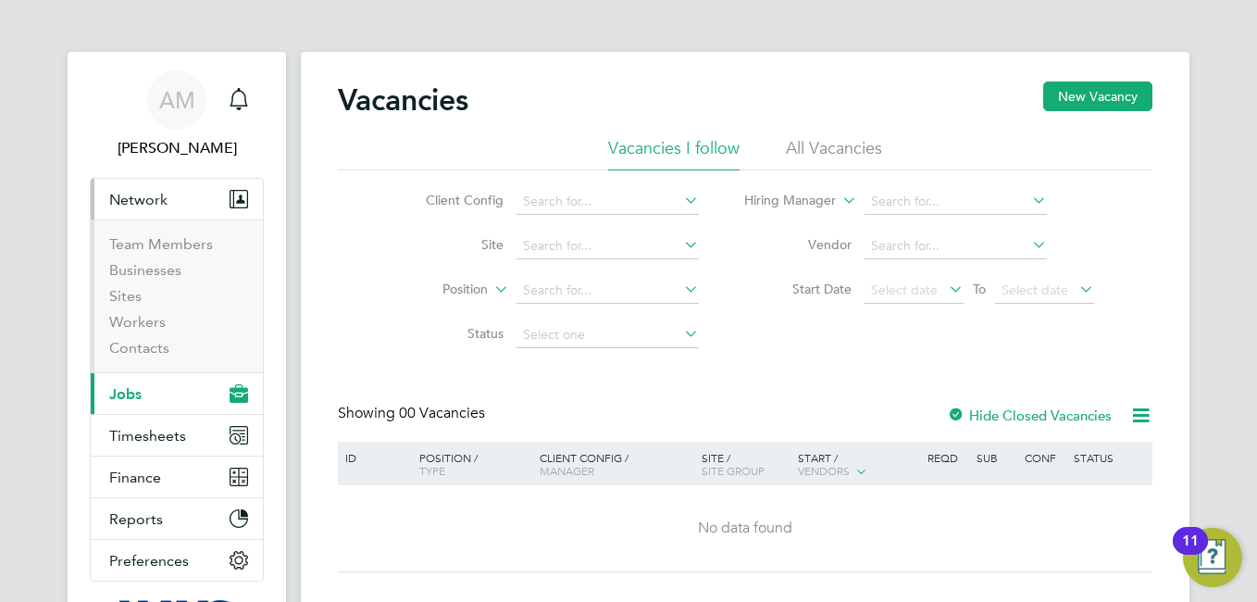
click at [142, 298] on li "Sites" at bounding box center [178, 300] width 139 height 26
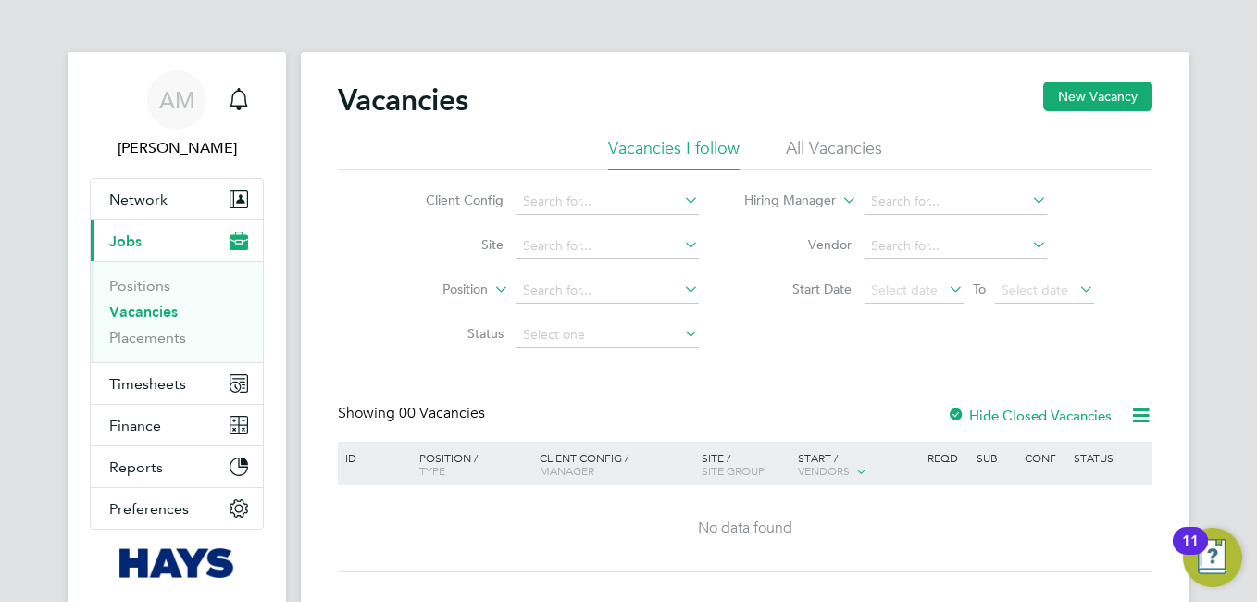
drag, startPoint x: 315, startPoint y: 20, endPoint x: 943, endPoint y: 109, distance: 634.7
click at [943, 109] on div "Vacancies New Vacancy" at bounding box center [745, 109] width 815 height 56
click at [120, 196] on span "Network" at bounding box center [138, 200] width 58 height 18
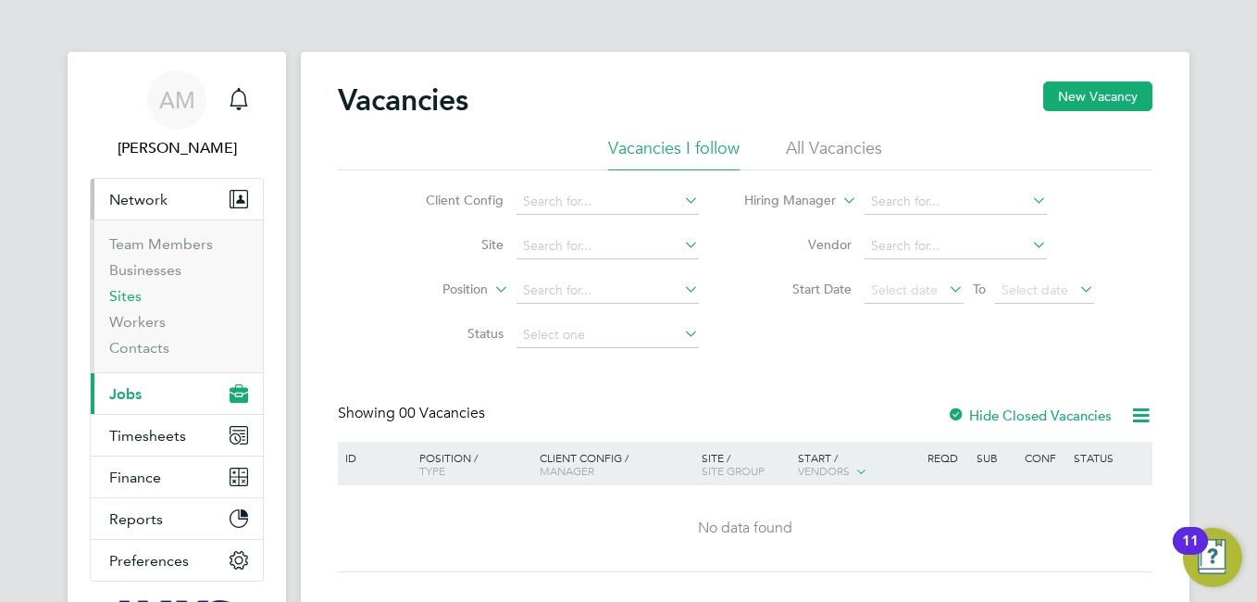
click at [139, 300] on link "Sites" at bounding box center [125, 296] width 32 height 18
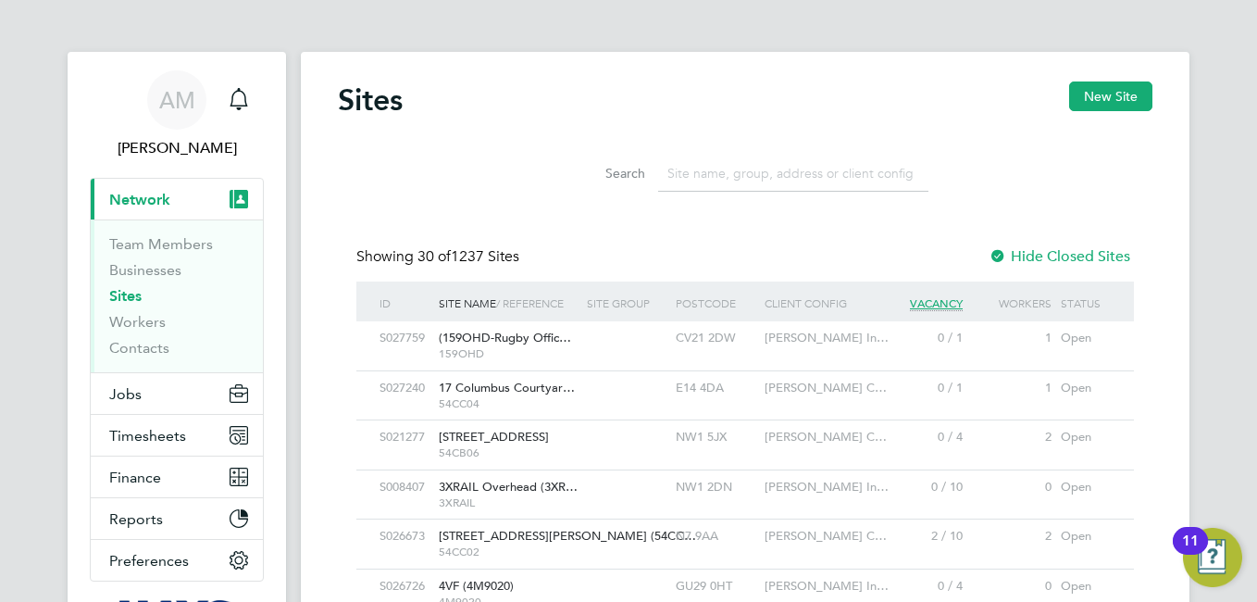
click at [139, 297] on link "Sites" at bounding box center [125, 296] width 32 height 18
click at [755, 170] on input at bounding box center [793, 174] width 270 height 36
paste input "N470252 - Basford"
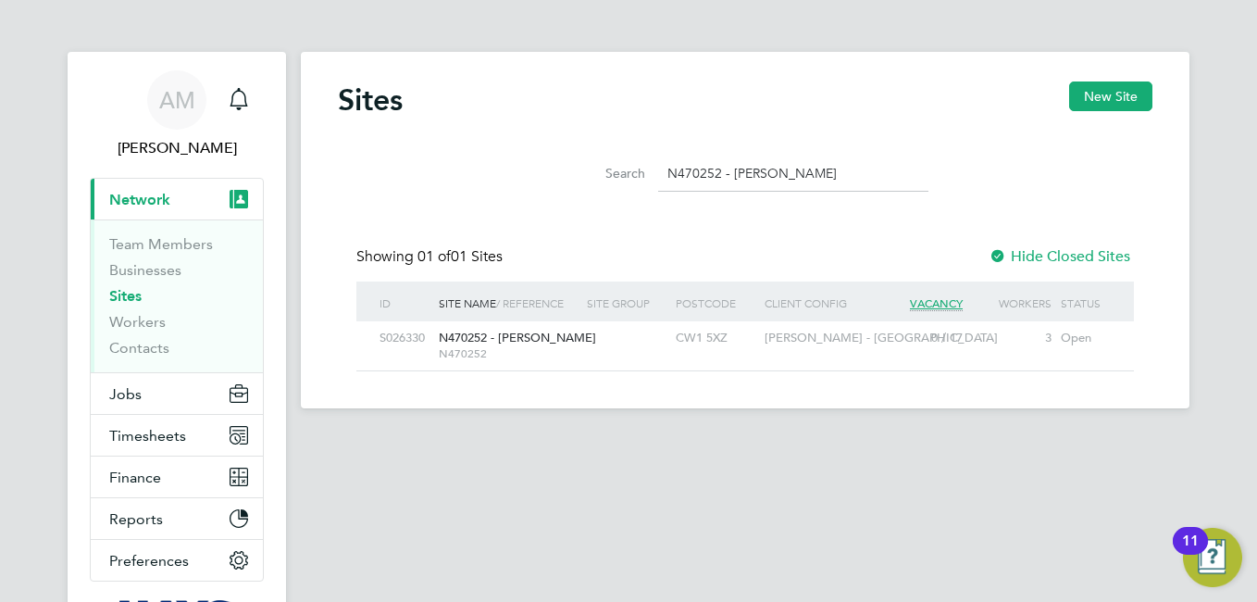
click at [391, 338] on div "S026330" at bounding box center [404, 338] width 59 height 34
click at [869, 177] on input "N470252 - Basford" at bounding box center [793, 174] width 270 height 36
type input "N"
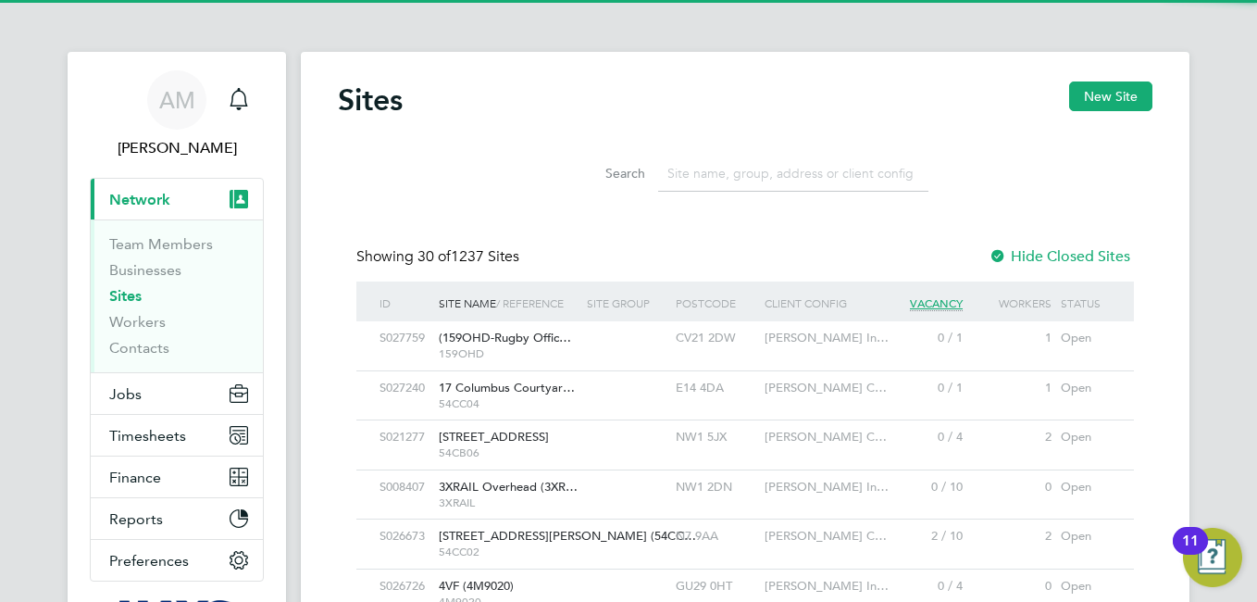
paste input "G400186 - [GEOGRAPHIC_DATA] All Areas"
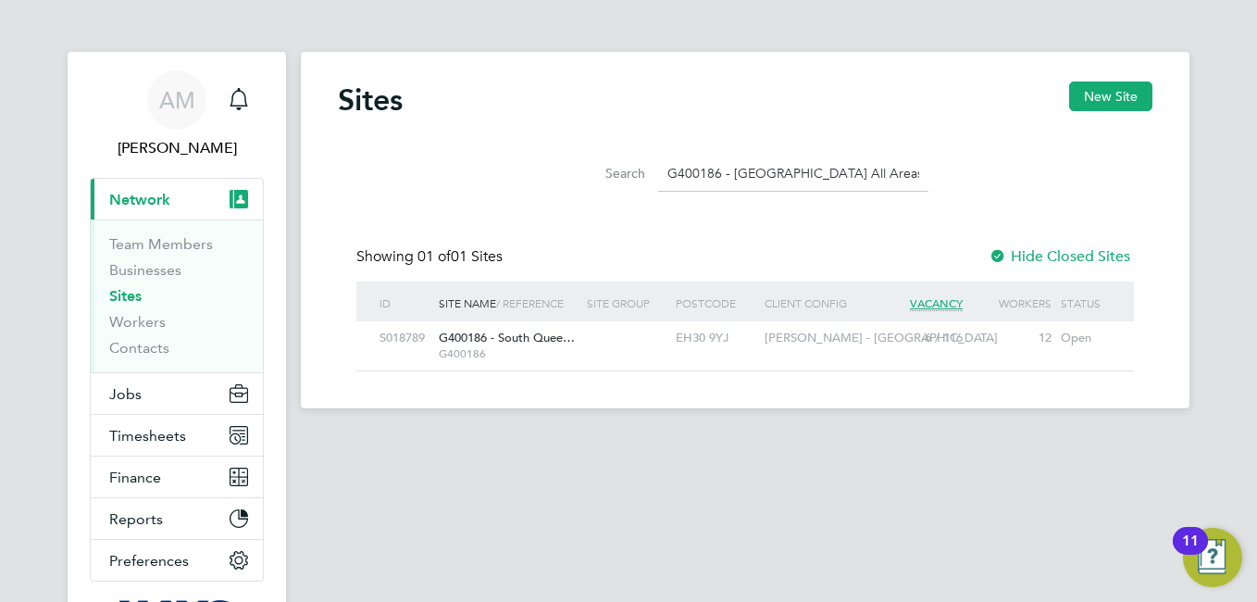
type input "G400186 - [GEOGRAPHIC_DATA] All Areas"
click at [404, 338] on div "S018789" at bounding box center [404, 338] width 59 height 34
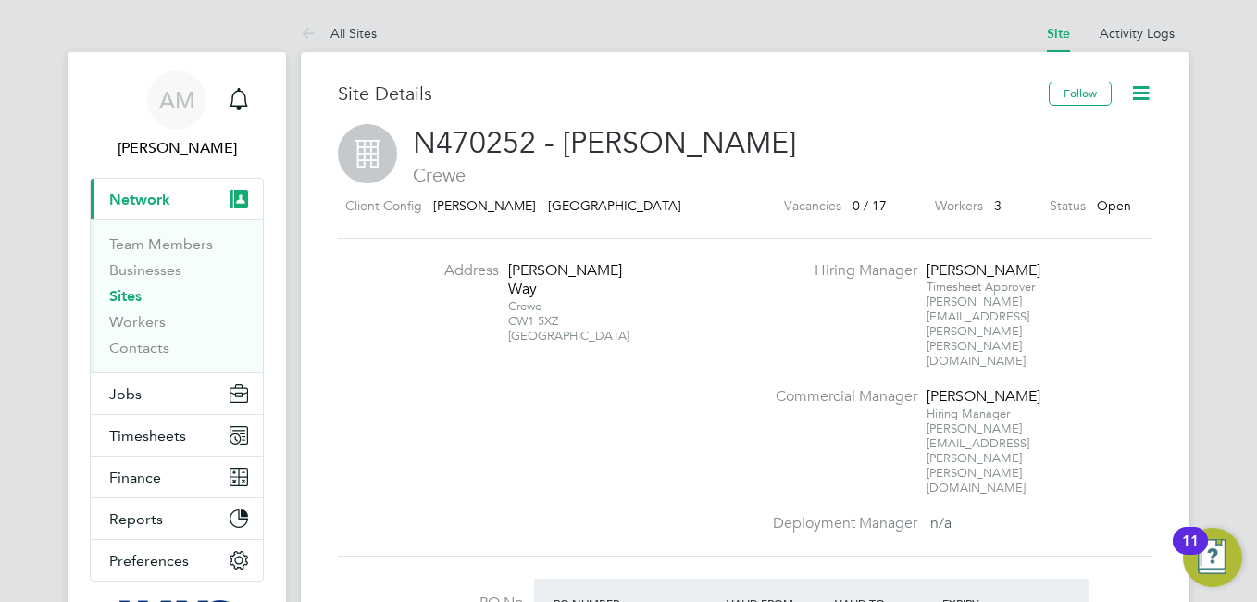
click at [566, 321] on div "Crewe CW1 5XZ United Kingdom" at bounding box center [566, 321] width 116 height 44
copy div "CW1 5XZ"
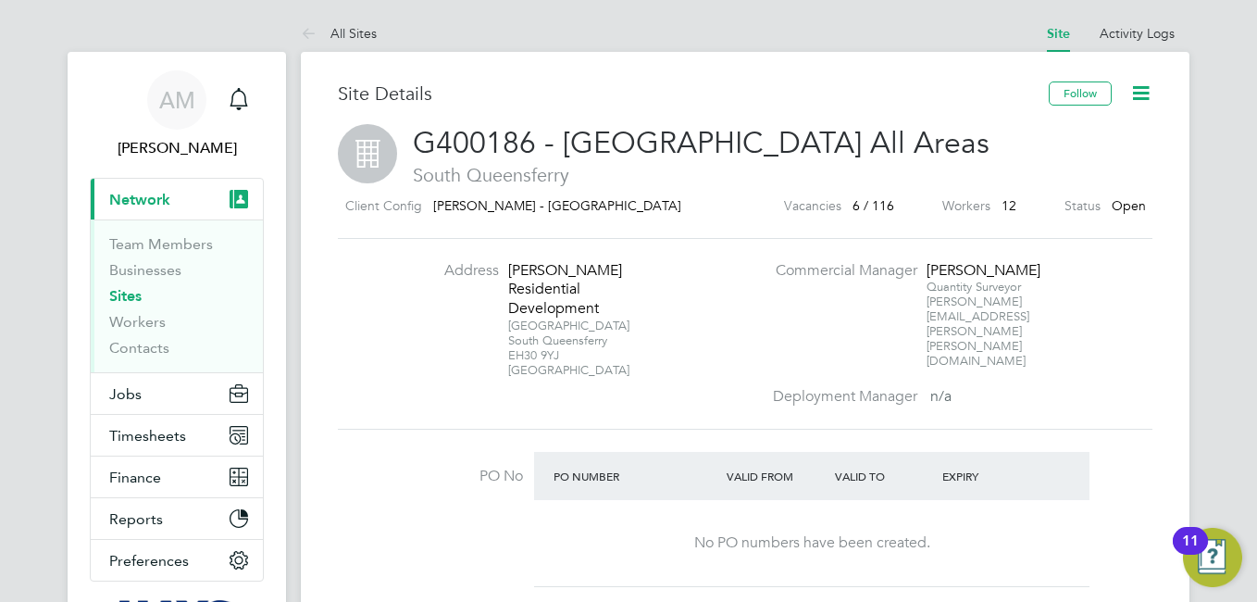
scroll to position [155, 0]
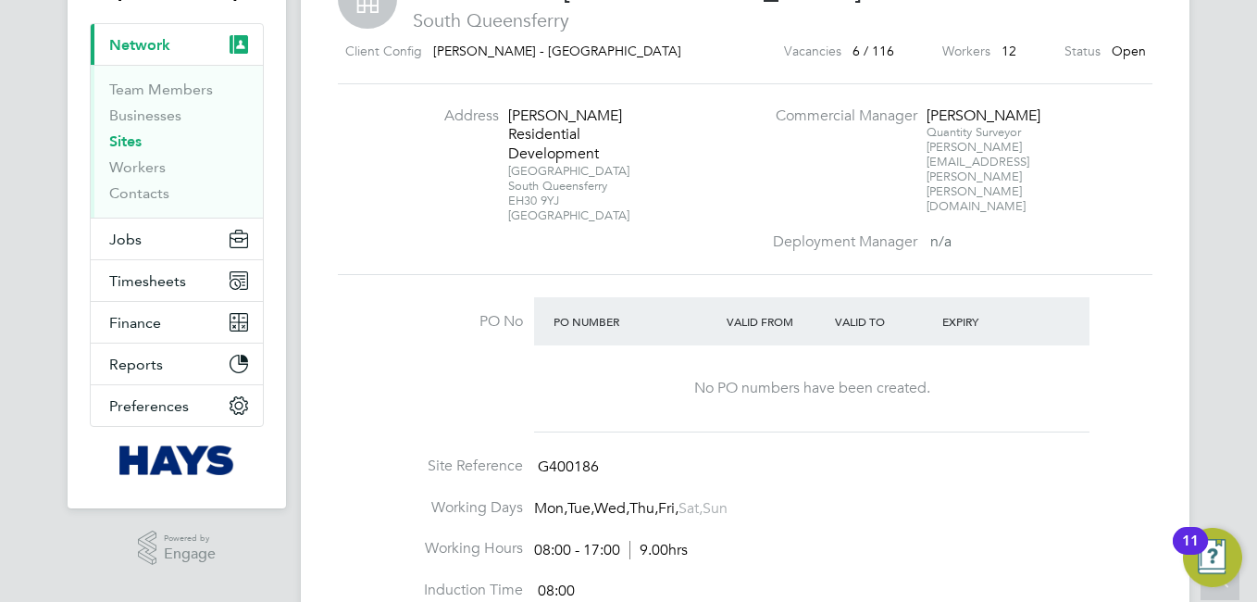
click at [558, 180] on div "[STREET_ADDRESS]" at bounding box center [566, 193] width 116 height 59
copy div "EH30 9YJ"
